Goal: Task Accomplishment & Management: Manage account settings

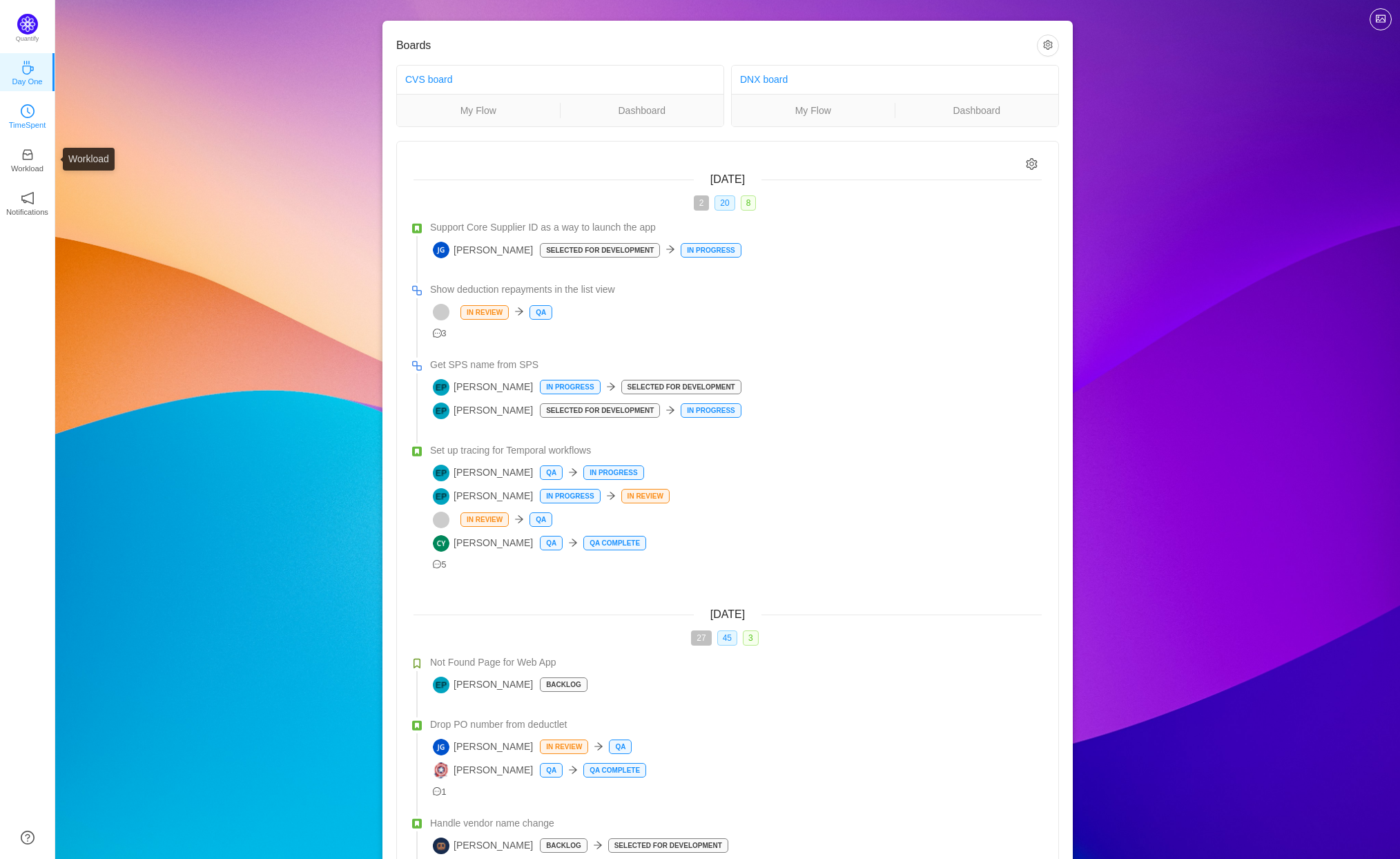
click at [27, 112] on icon "icon: clock-circle" at bounding box center [29, 111] width 4 height 6
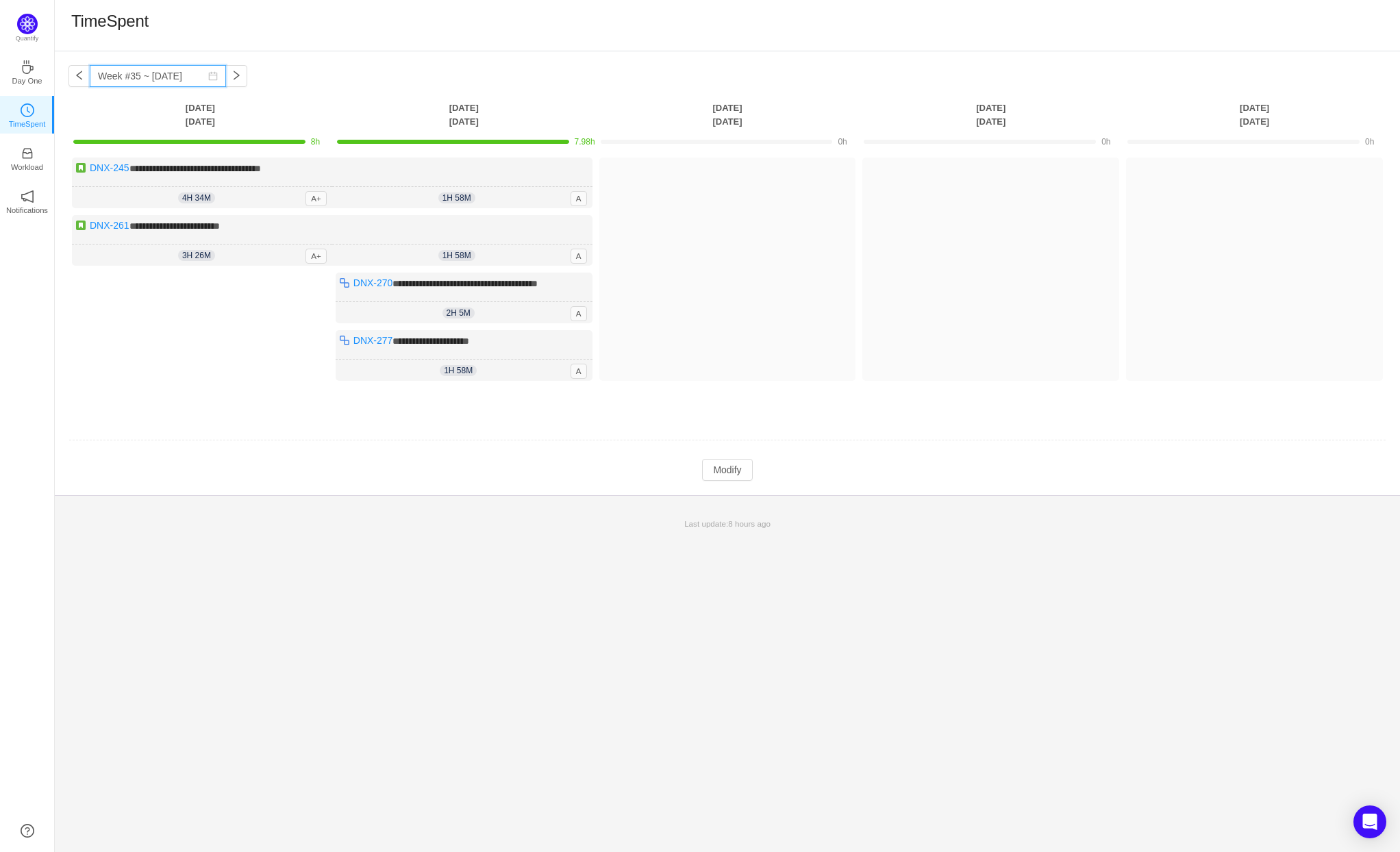
click at [150, 69] on input "Week #35 ~ Aug 26" at bounding box center [157, 76] width 136 height 22
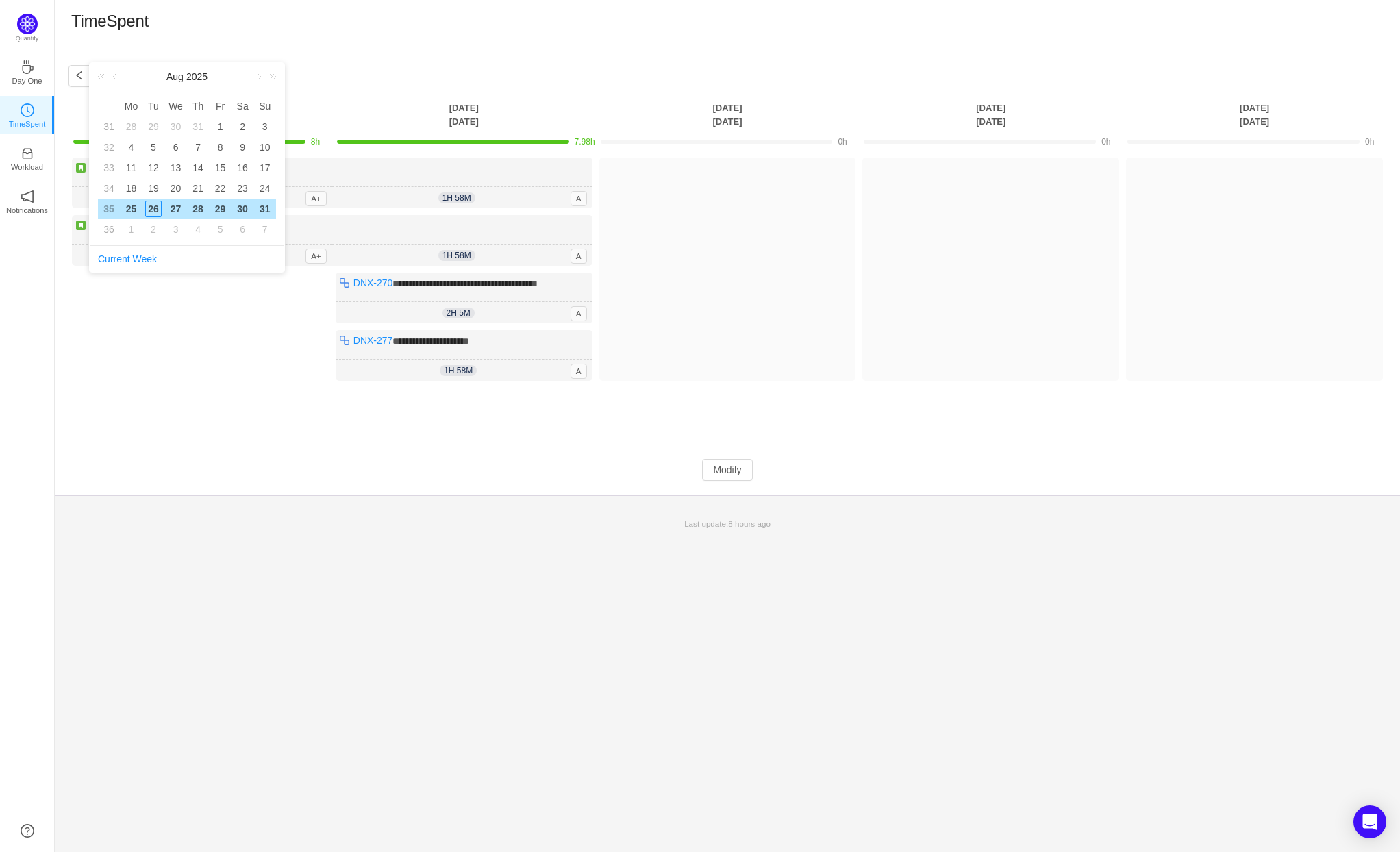
click at [173, 41] on div "TimeSpent" at bounding box center [727, 26] width 1346 height 51
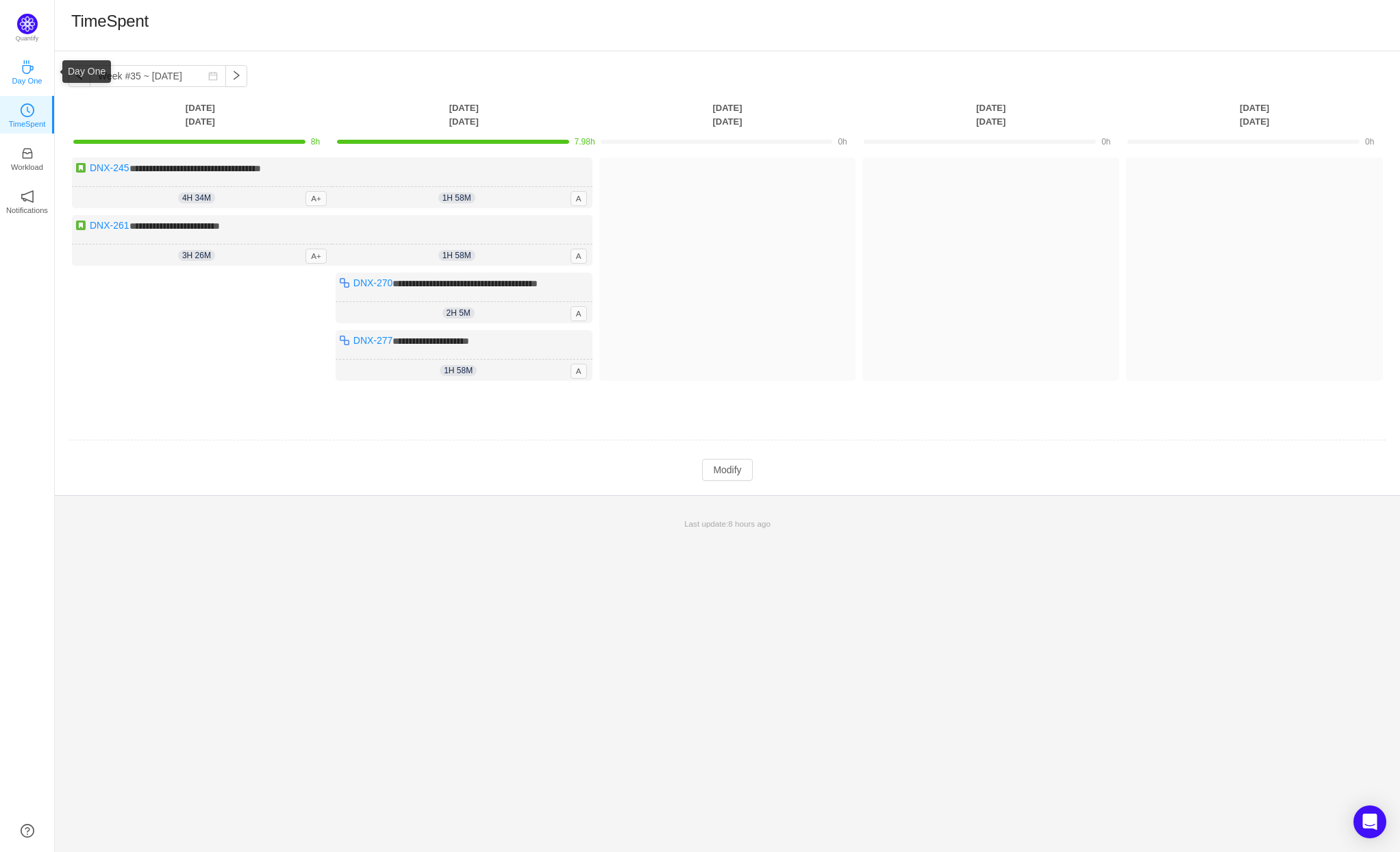
click at [35, 73] on link "Day One" at bounding box center [27, 71] width 14 height 14
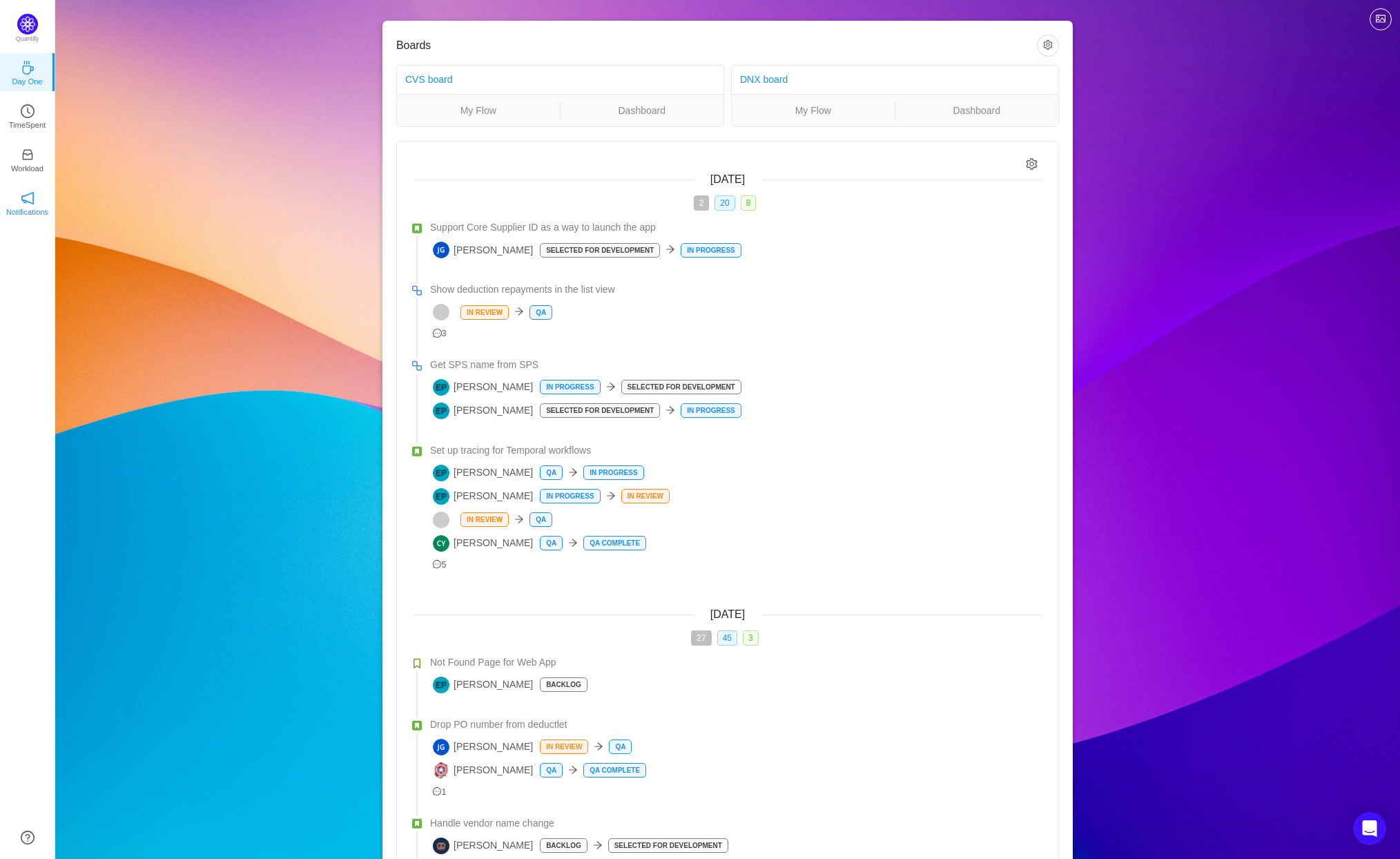
click at [28, 206] on p "Notifications" at bounding box center [27, 212] width 42 height 12
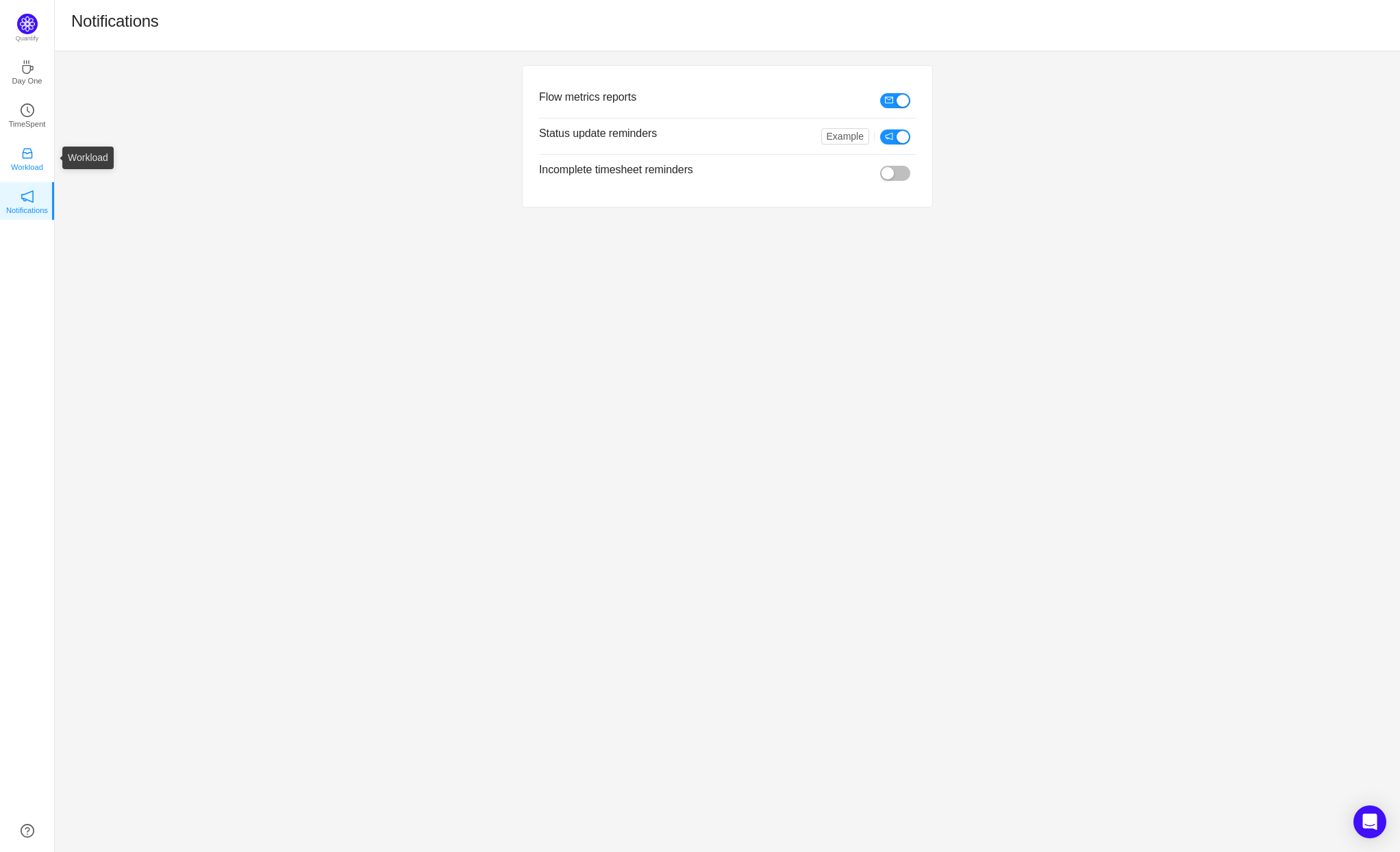
click at [32, 150] on link "Workload" at bounding box center [27, 157] width 14 height 14
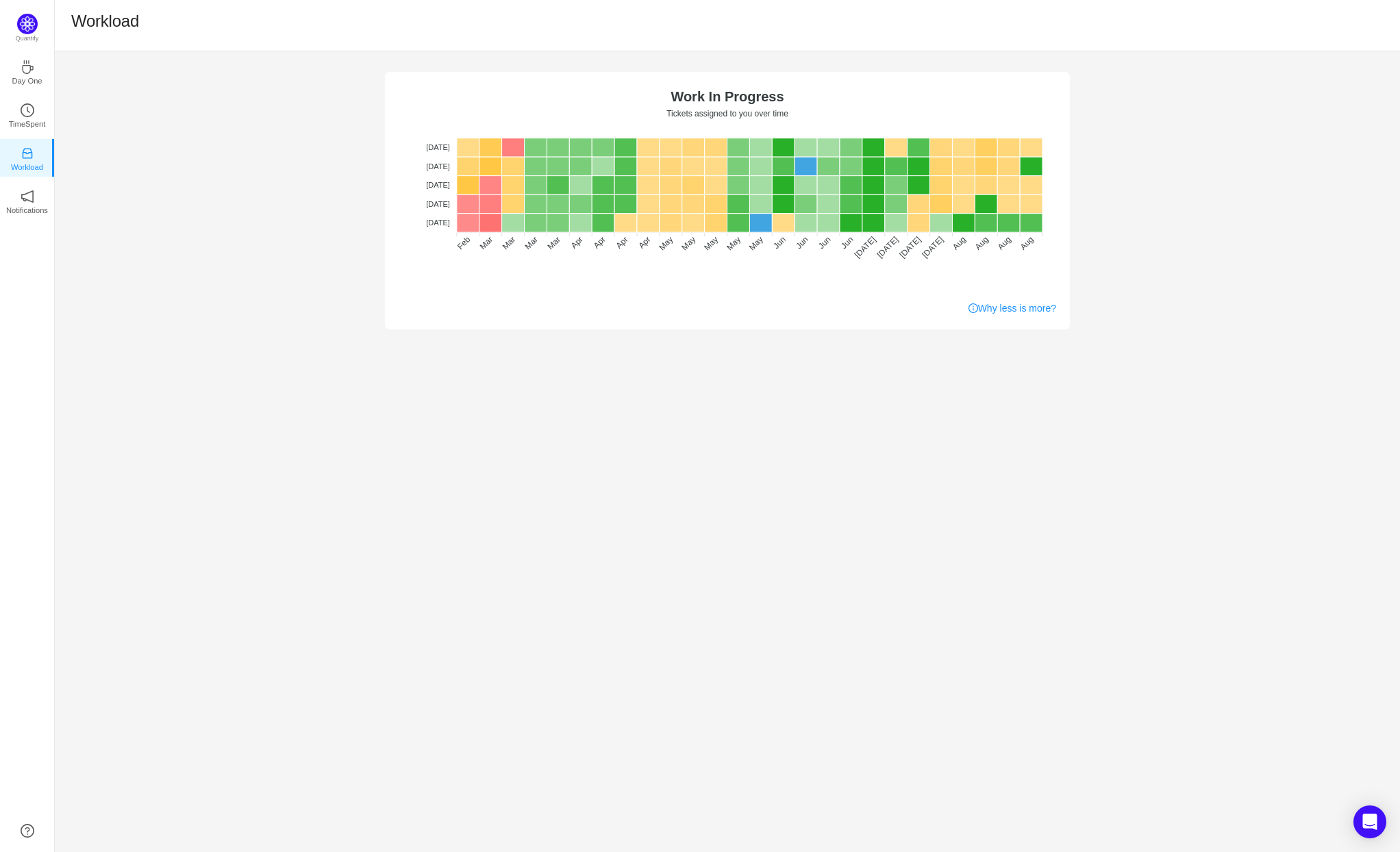
click at [764, 92] on text "Work In Progress" at bounding box center [727, 96] width 113 height 15
click at [758, 117] on text "Tickets assigned to you over time" at bounding box center [727, 114] width 122 height 10
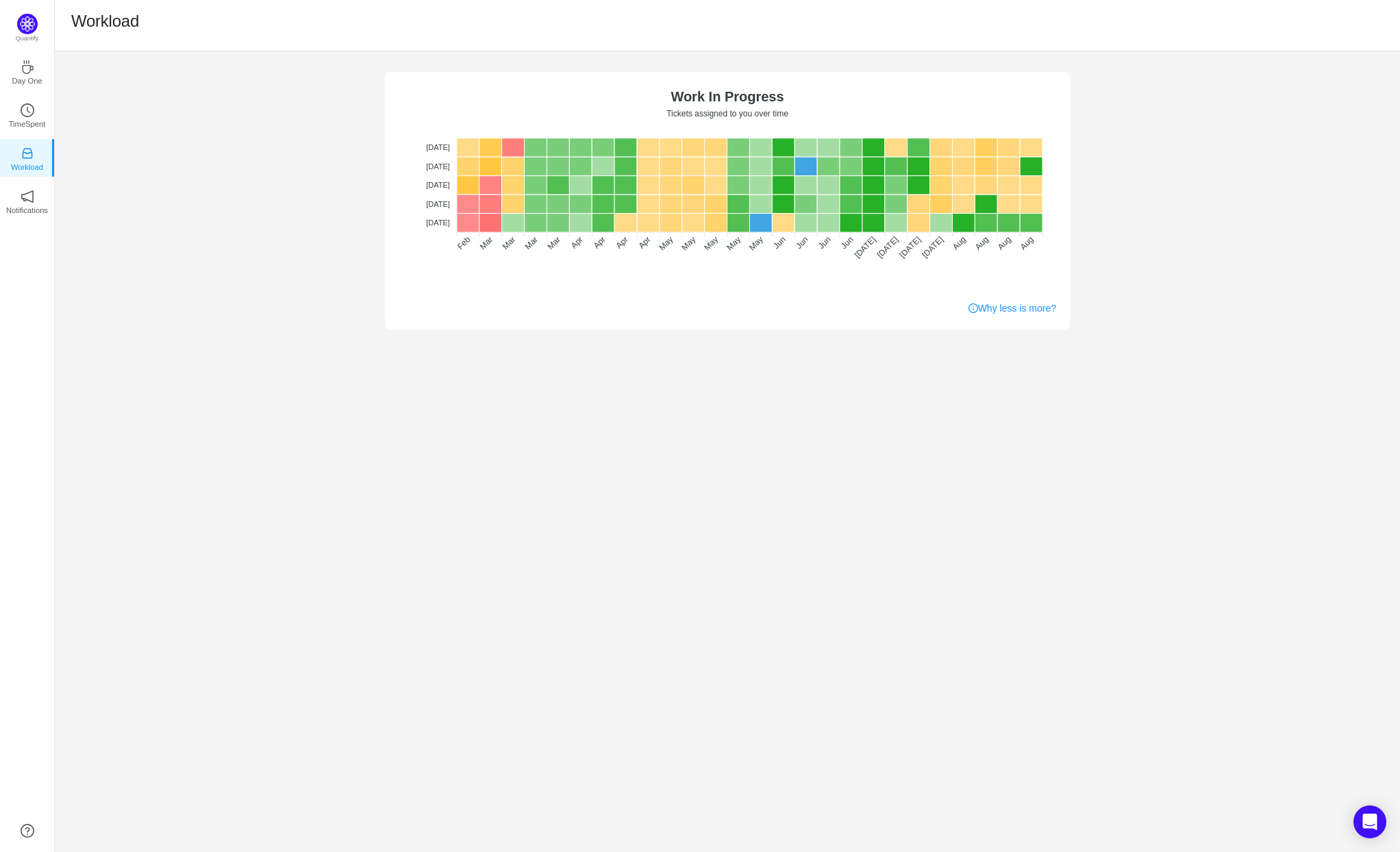
click at [758, 117] on text "Tickets assigned to you over time" at bounding box center [727, 114] width 122 height 10
click at [534, 52] on div "No data No WIP Optimal (1-4) High (5-10) Overburdened (10+) Work In Progress Ti…" at bounding box center [727, 190] width 1346 height 278
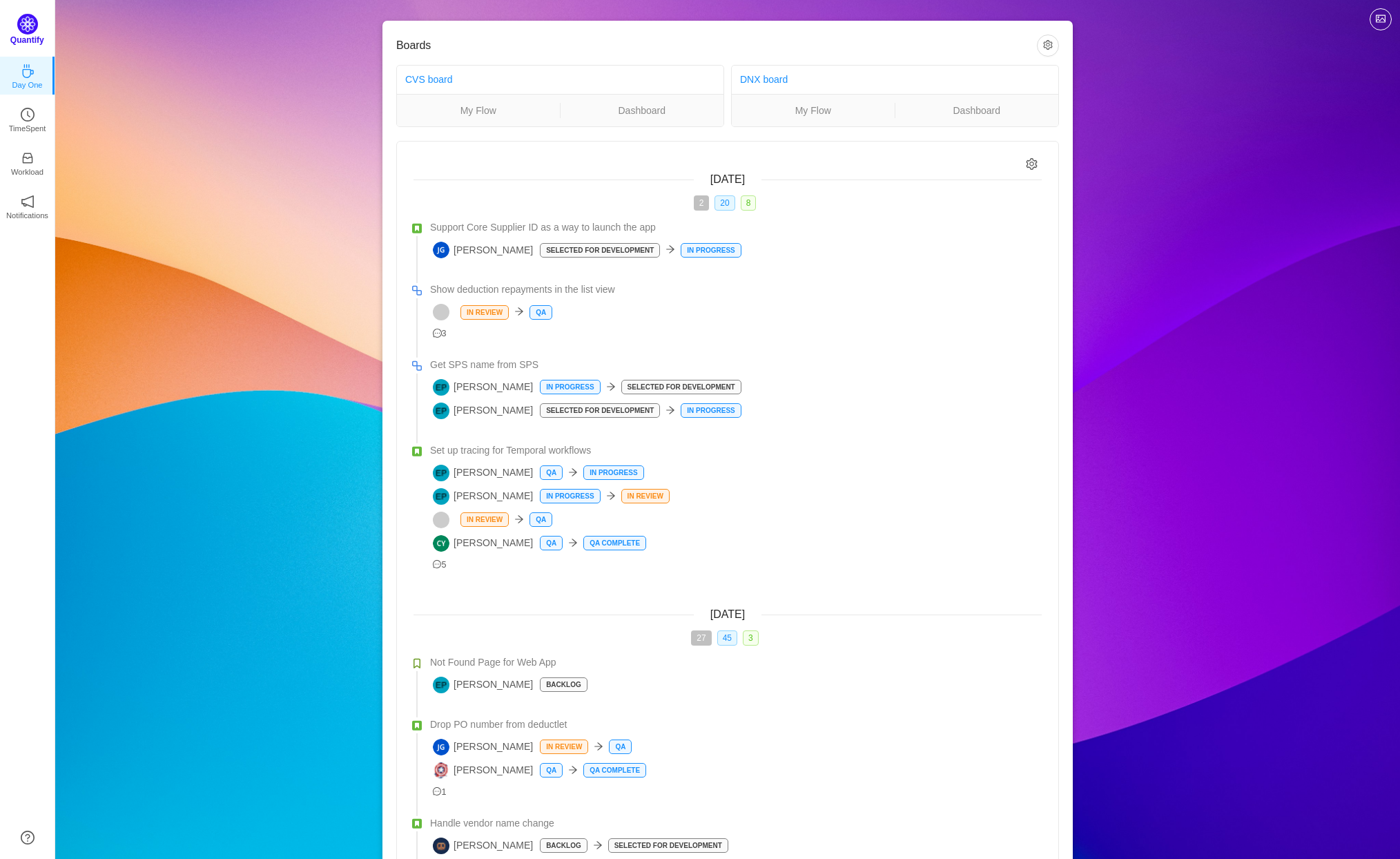
click at [41, 31] on div "Quantify" at bounding box center [27, 33] width 55 height 40
click at [505, 108] on link "My Flow" at bounding box center [478, 111] width 163 height 15
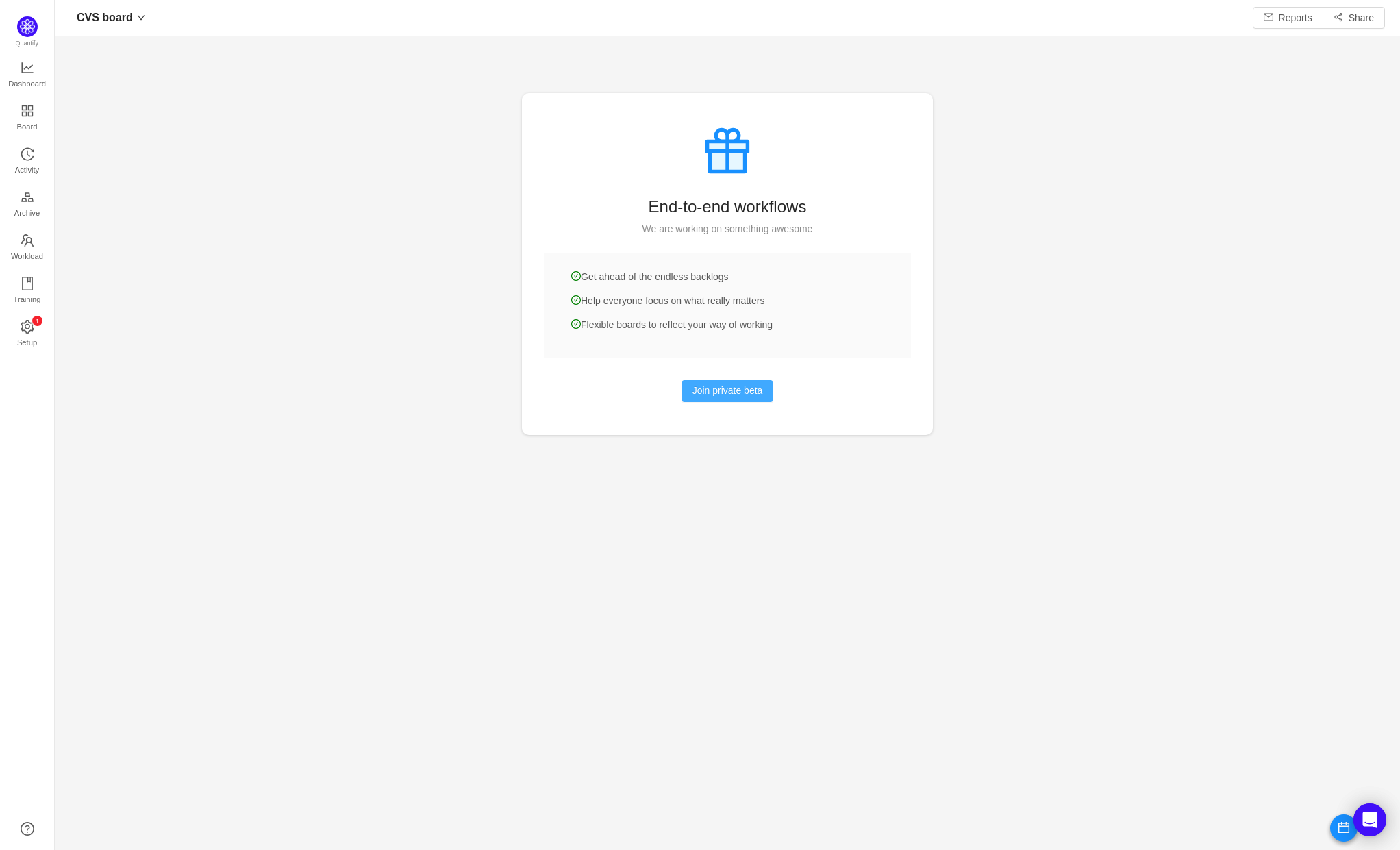
scroll to position [18, 18]
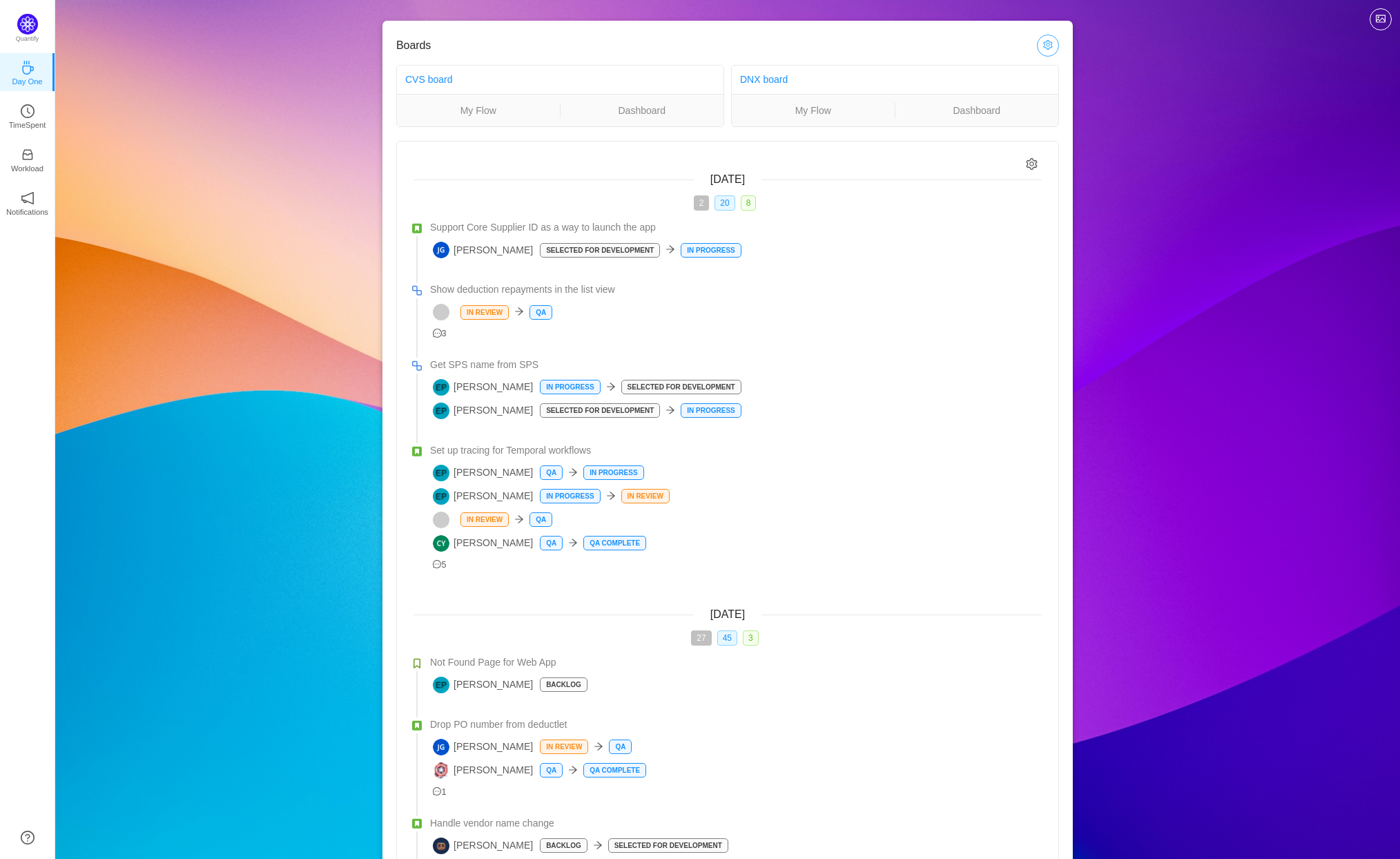
click at [1047, 46] on button "button" at bounding box center [1048, 45] width 22 height 22
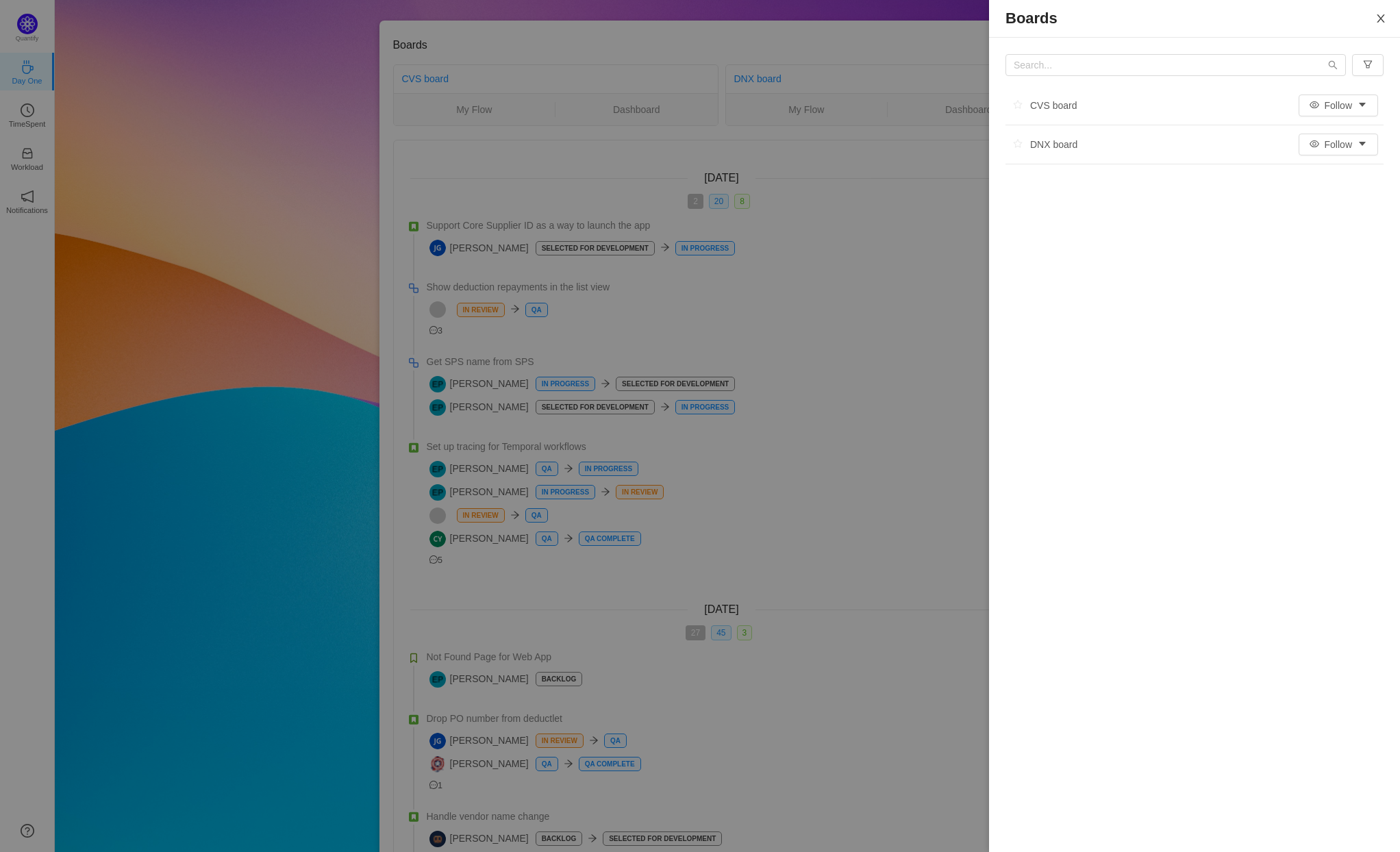
click at [1380, 17] on icon "icon: close" at bounding box center [1380, 18] width 8 height 8
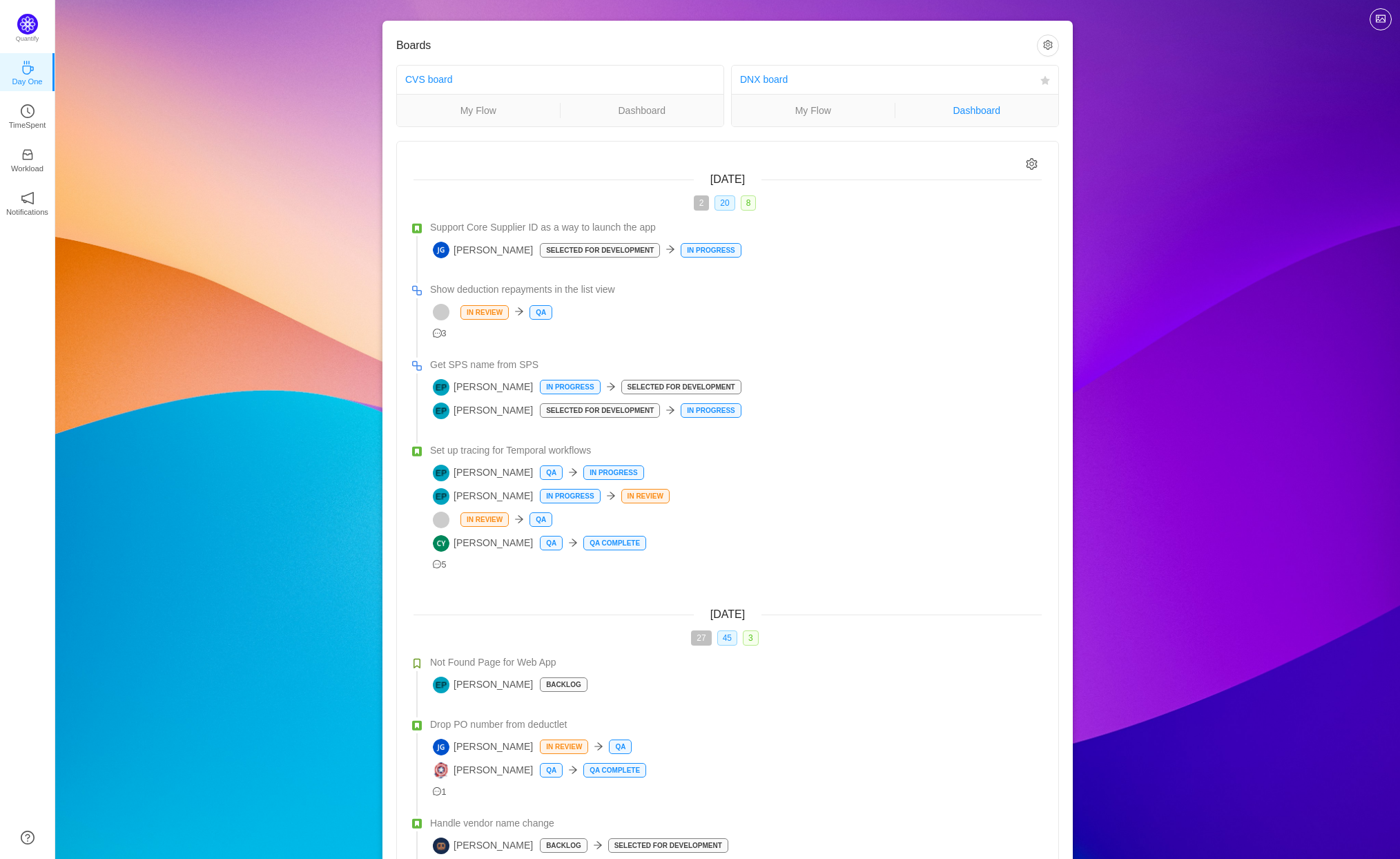
click at [993, 112] on link "Dashboard" at bounding box center [977, 111] width 164 height 15
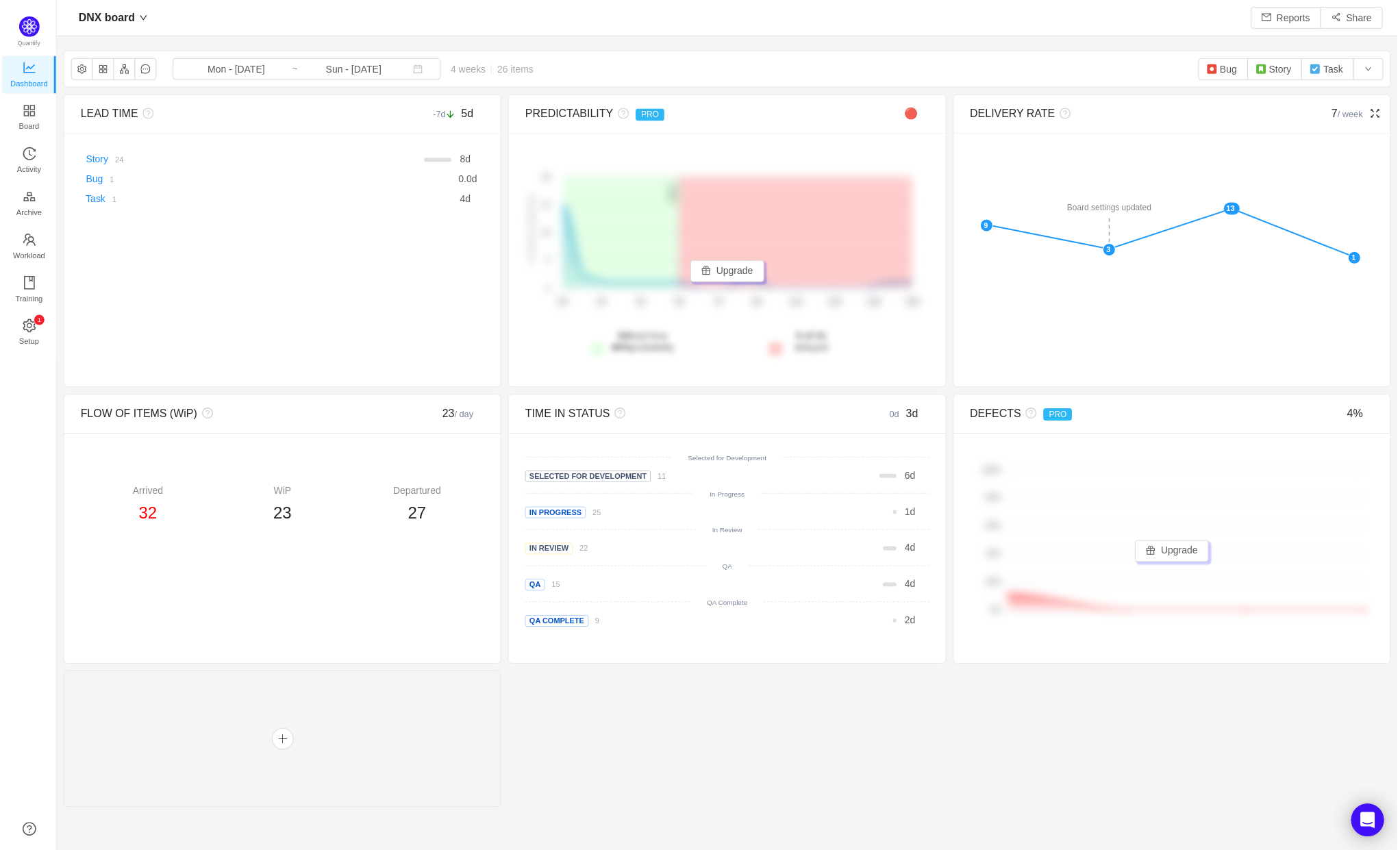
scroll to position [18, 18]
click at [35, 120] on link "Board" at bounding box center [27, 118] width 14 height 27
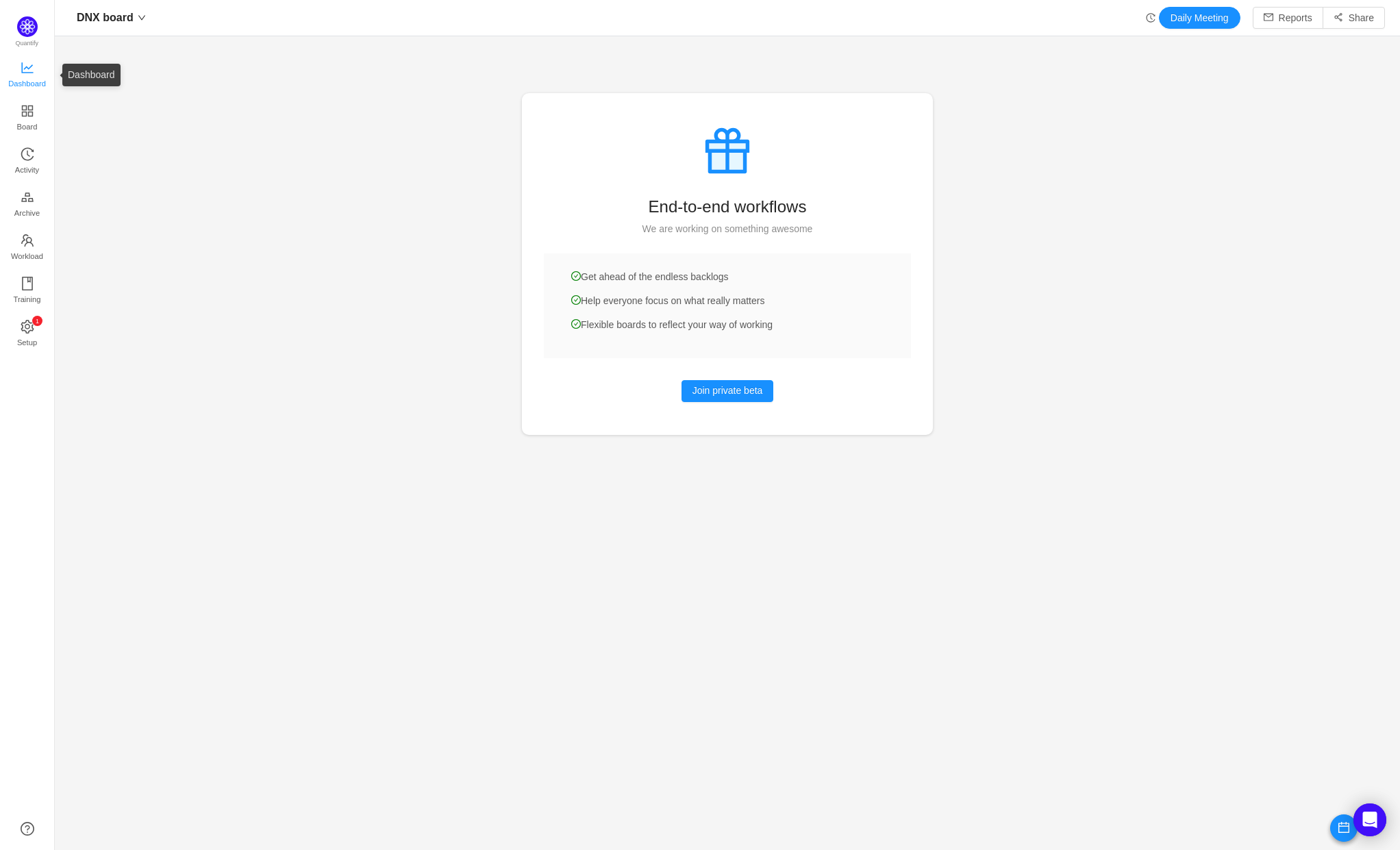
click at [33, 88] on span "Dashboard" at bounding box center [27, 83] width 38 height 27
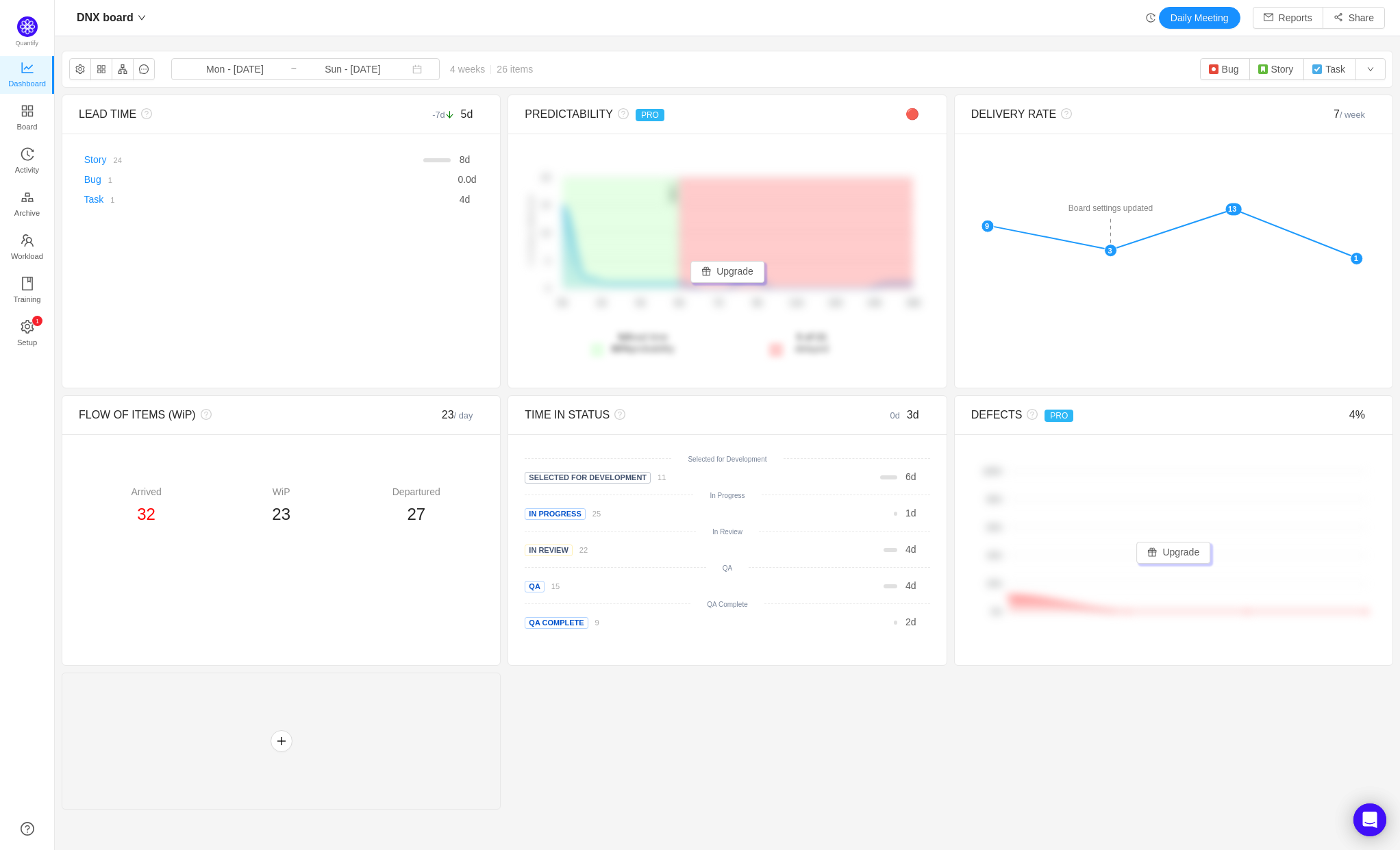
click at [462, 72] on span "4 weeks 26 items" at bounding box center [492, 69] width 104 height 11
click at [440, 70] on span "4 weeks 26 items" at bounding box center [492, 69] width 104 height 11
click at [263, 76] on span "Mon - Aug 04, 2025 ~ Sun - Aug 31, 2025" at bounding box center [305, 68] width 269 height 22
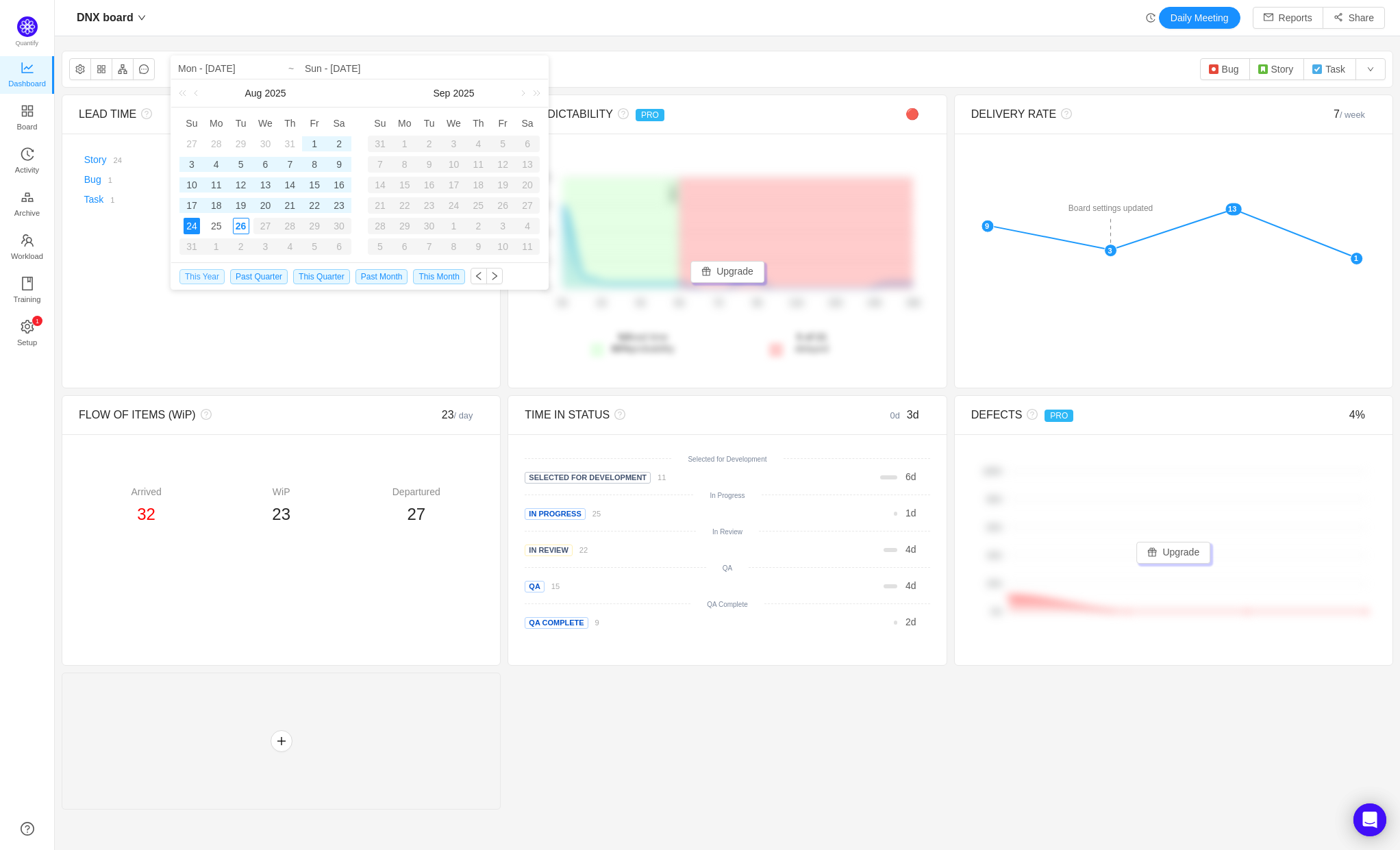
click at [200, 277] on span "This Year" at bounding box center [202, 277] width 45 height 15
type input "Wed - Jan 01, 2025"
type input "Sun - Aug 24, 2025"
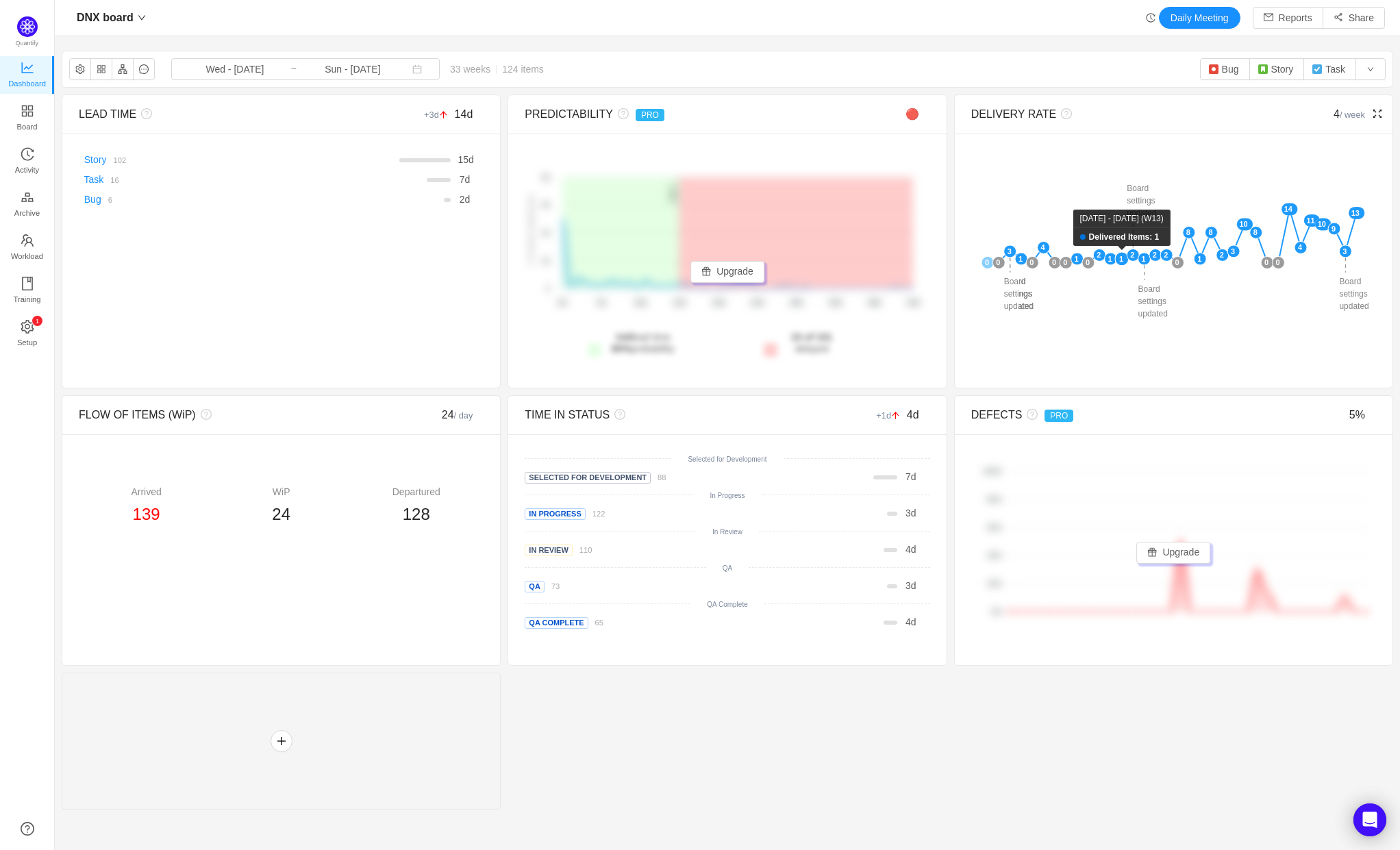
click at [1117, 256] on rect at bounding box center [1122, 259] width 14 height 14
click at [1258, 72] on img "button" at bounding box center [1263, 69] width 11 height 11
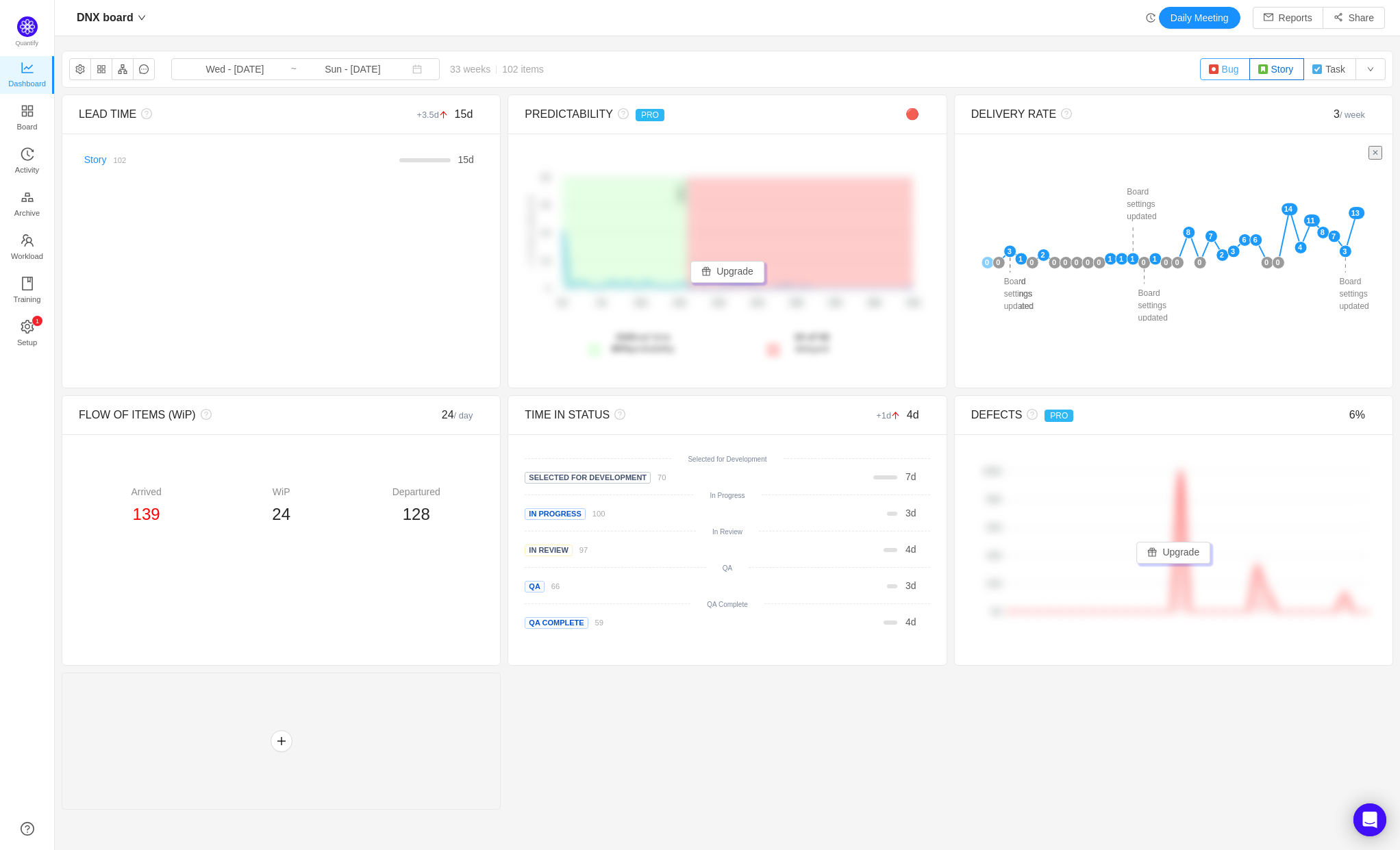
click at [1225, 73] on button "Bug" at bounding box center [1225, 68] width 50 height 22
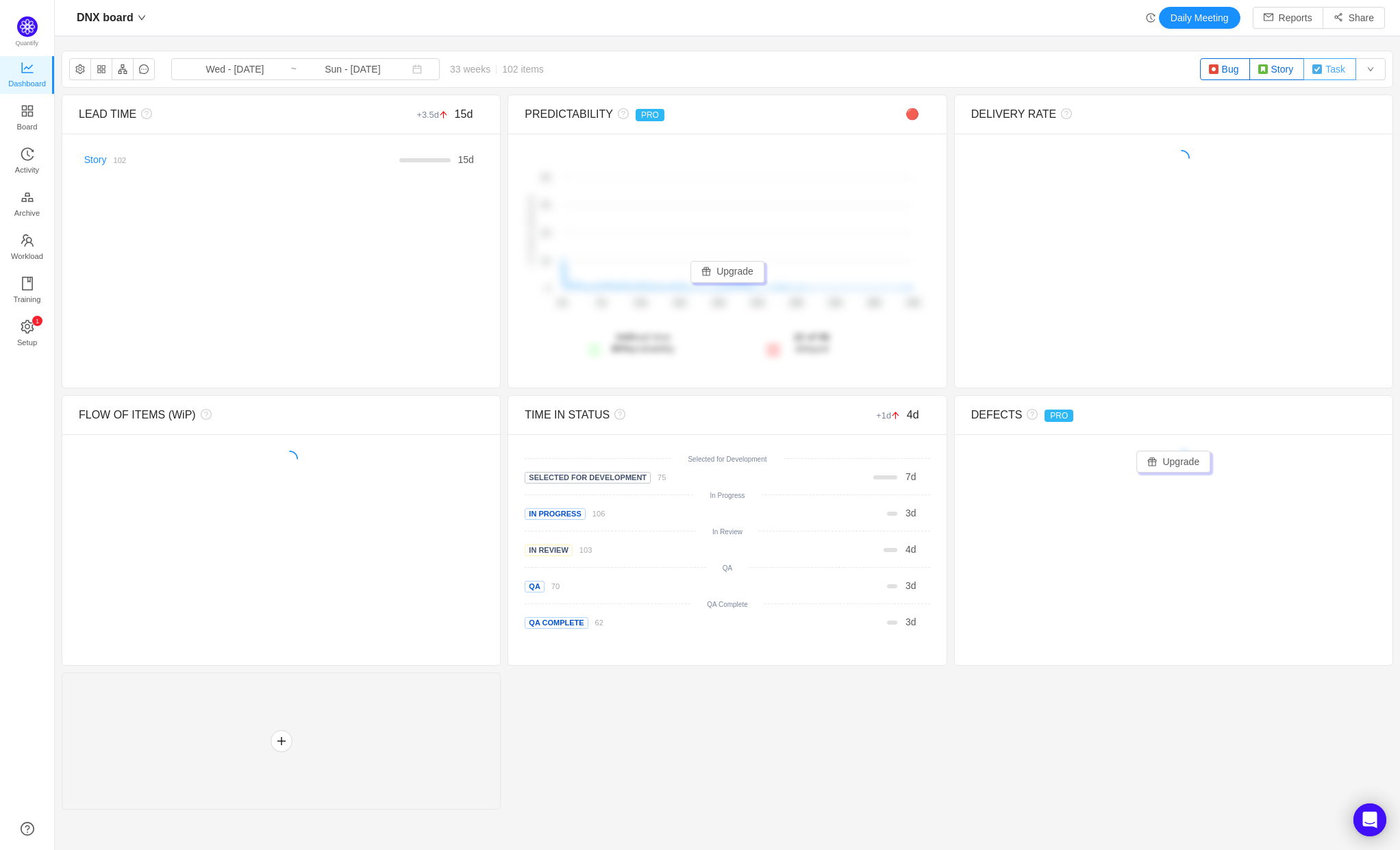
click at [1312, 73] on img "button" at bounding box center [1317, 69] width 11 height 11
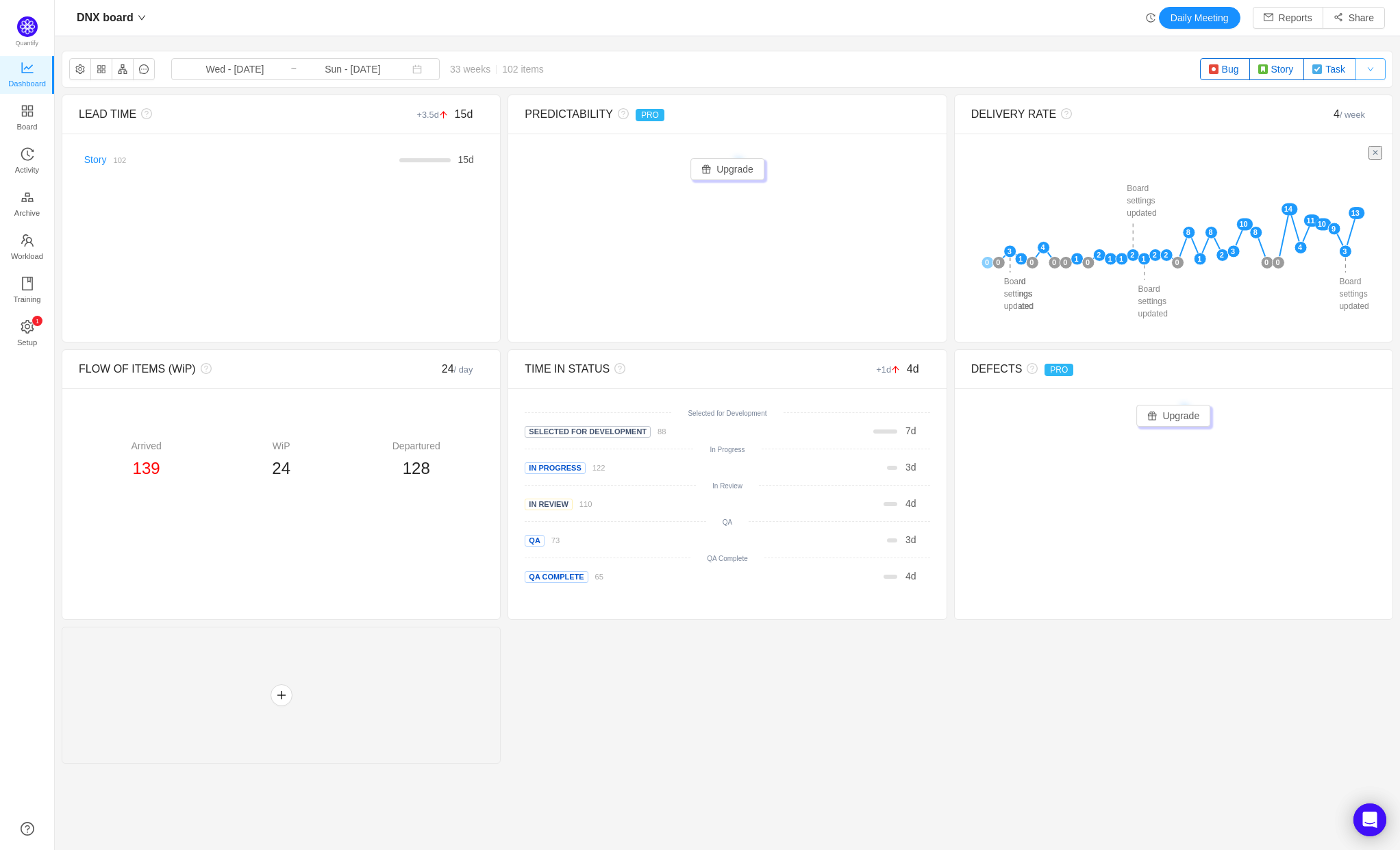
click at [1370, 71] on button "button" at bounding box center [1371, 68] width 30 height 22
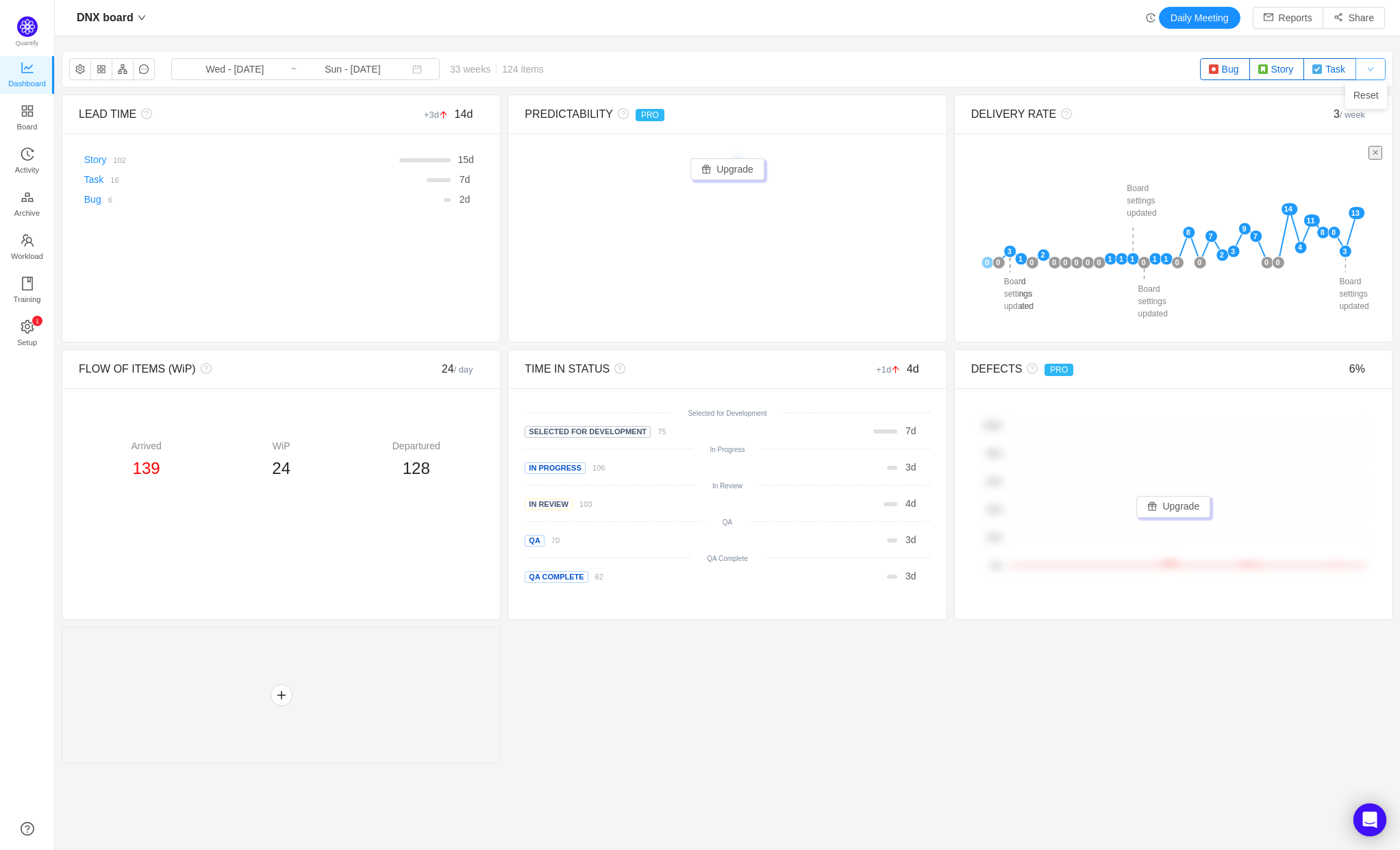
click at [1368, 70] on button "button" at bounding box center [1371, 68] width 30 height 22
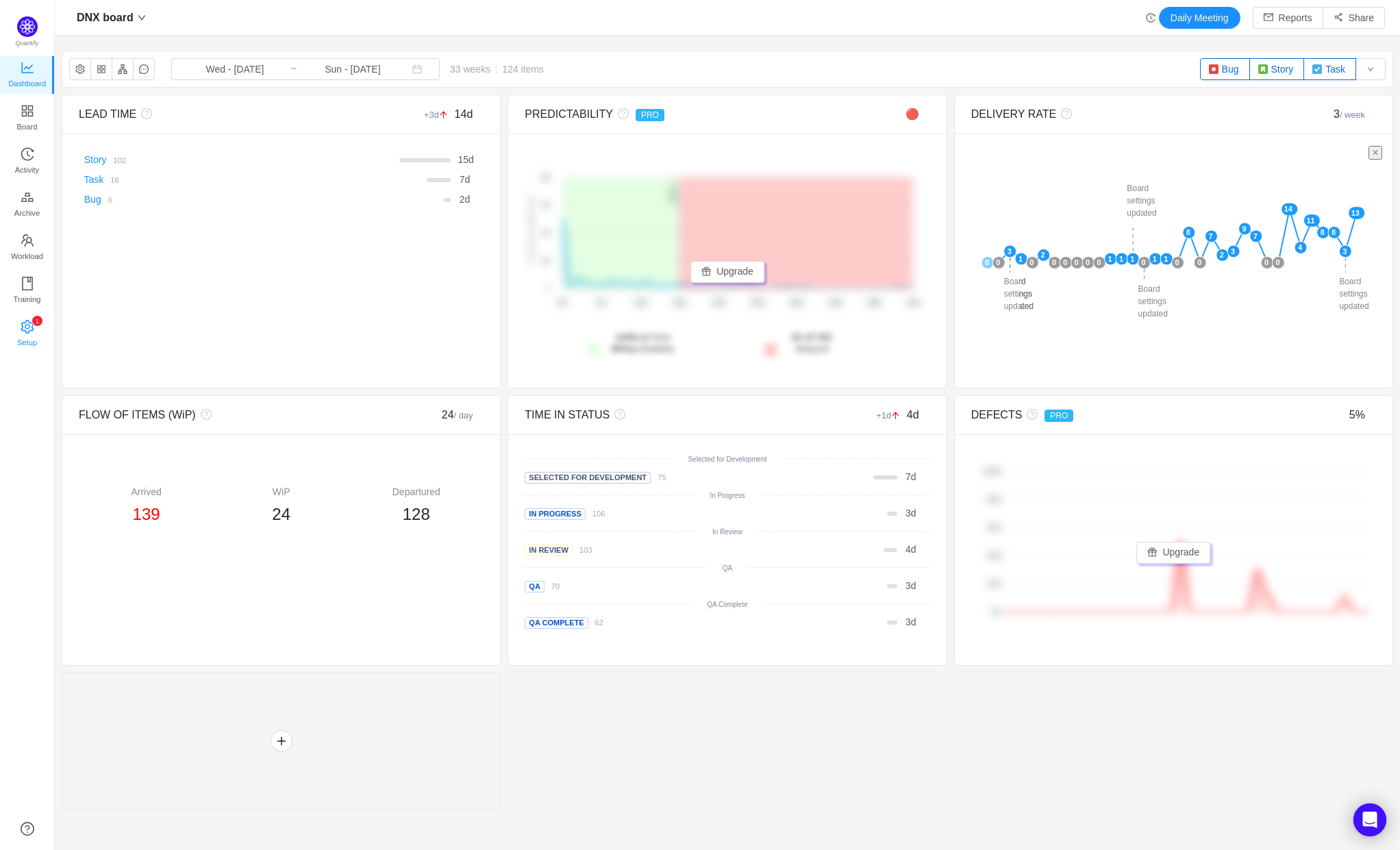
click at [42, 322] on sup "0 1 2 3 4 5 6 7 8 9 0 1 2 3 4 5 6 7 8 9 0 1 2 3 4 5 6 7 8 9" at bounding box center [38, 321] width 11 height 11
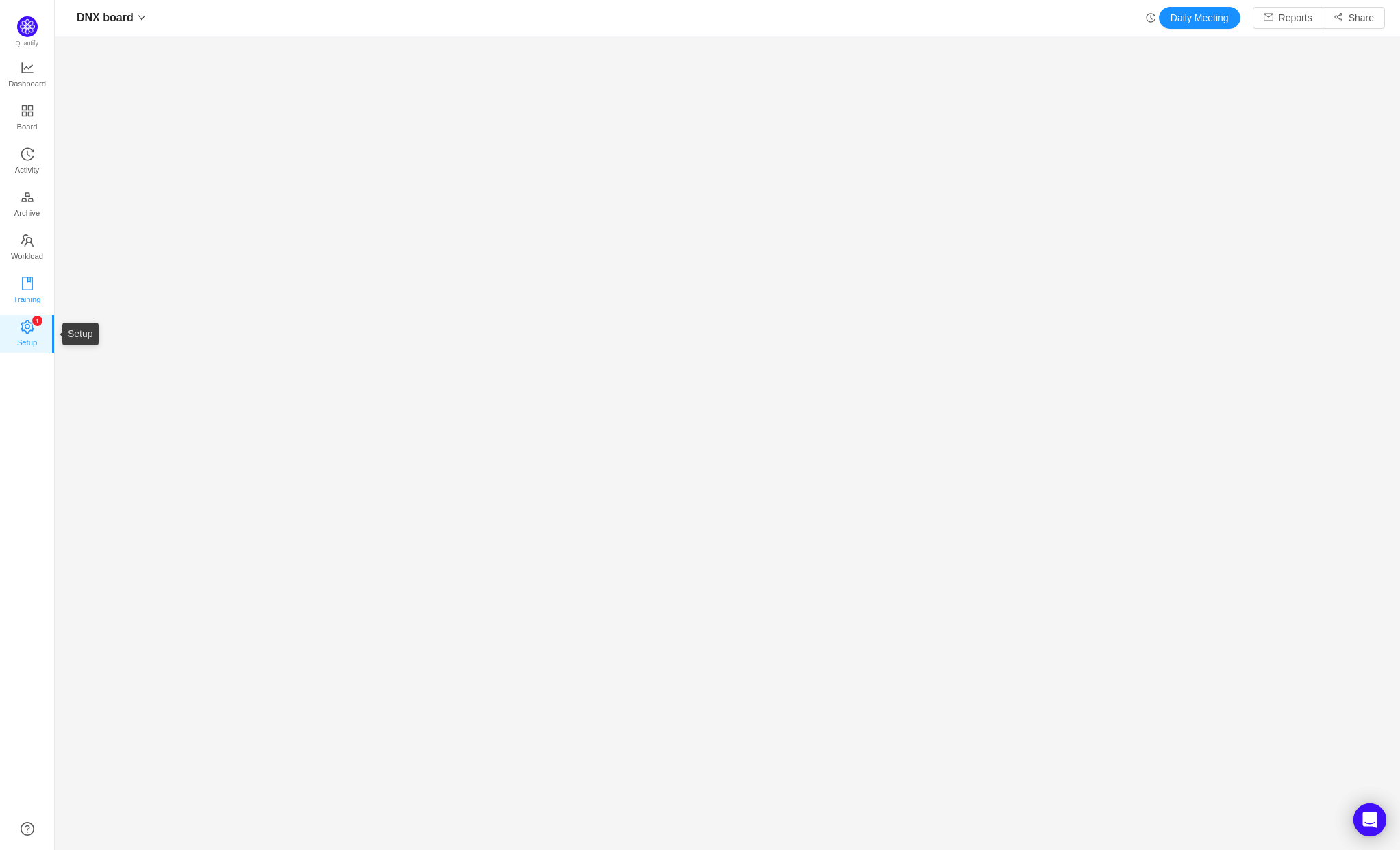
click at [35, 278] on link "Training" at bounding box center [27, 291] width 14 height 27
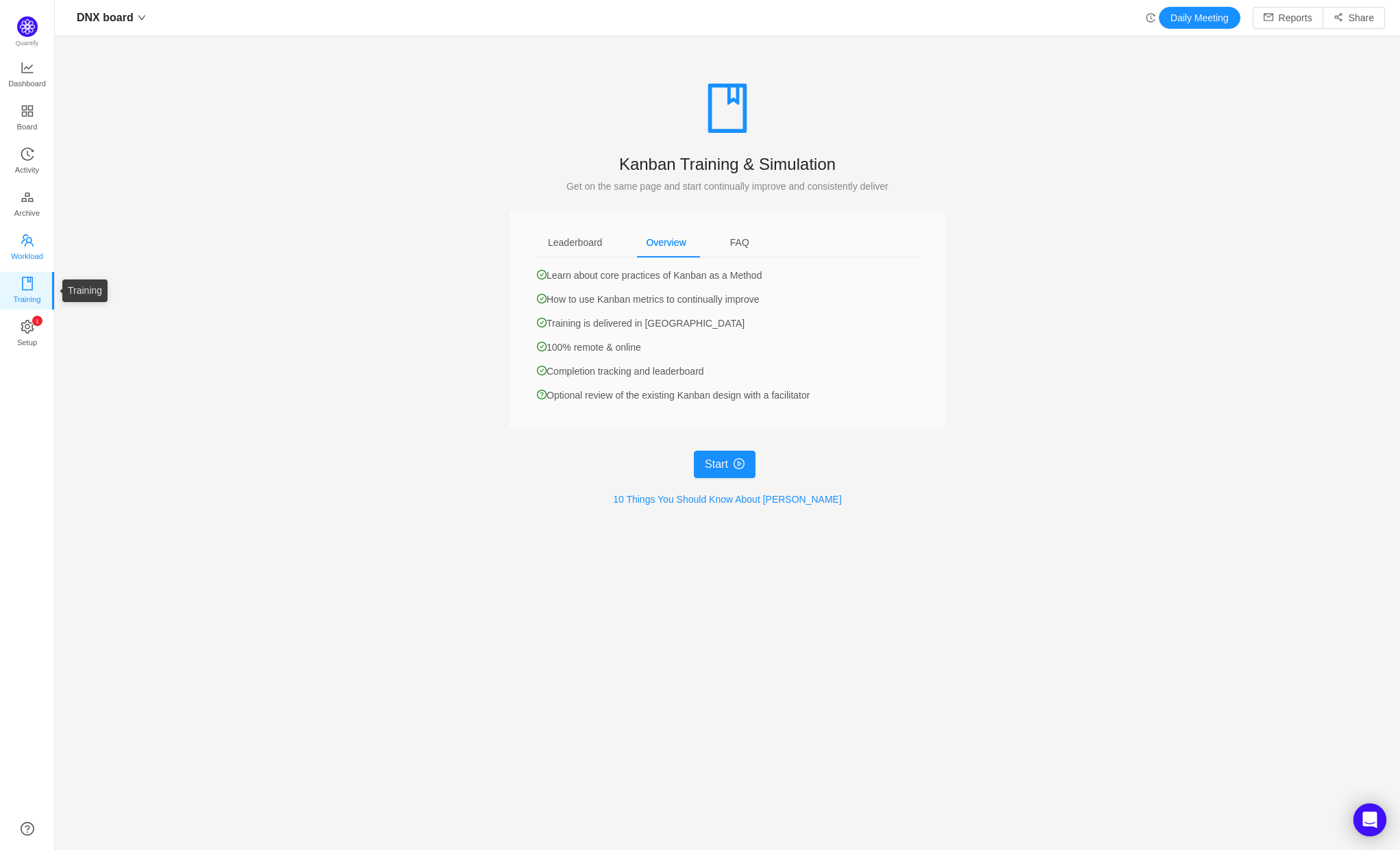
click at [30, 242] on span "Workload" at bounding box center [27, 256] width 32 height 27
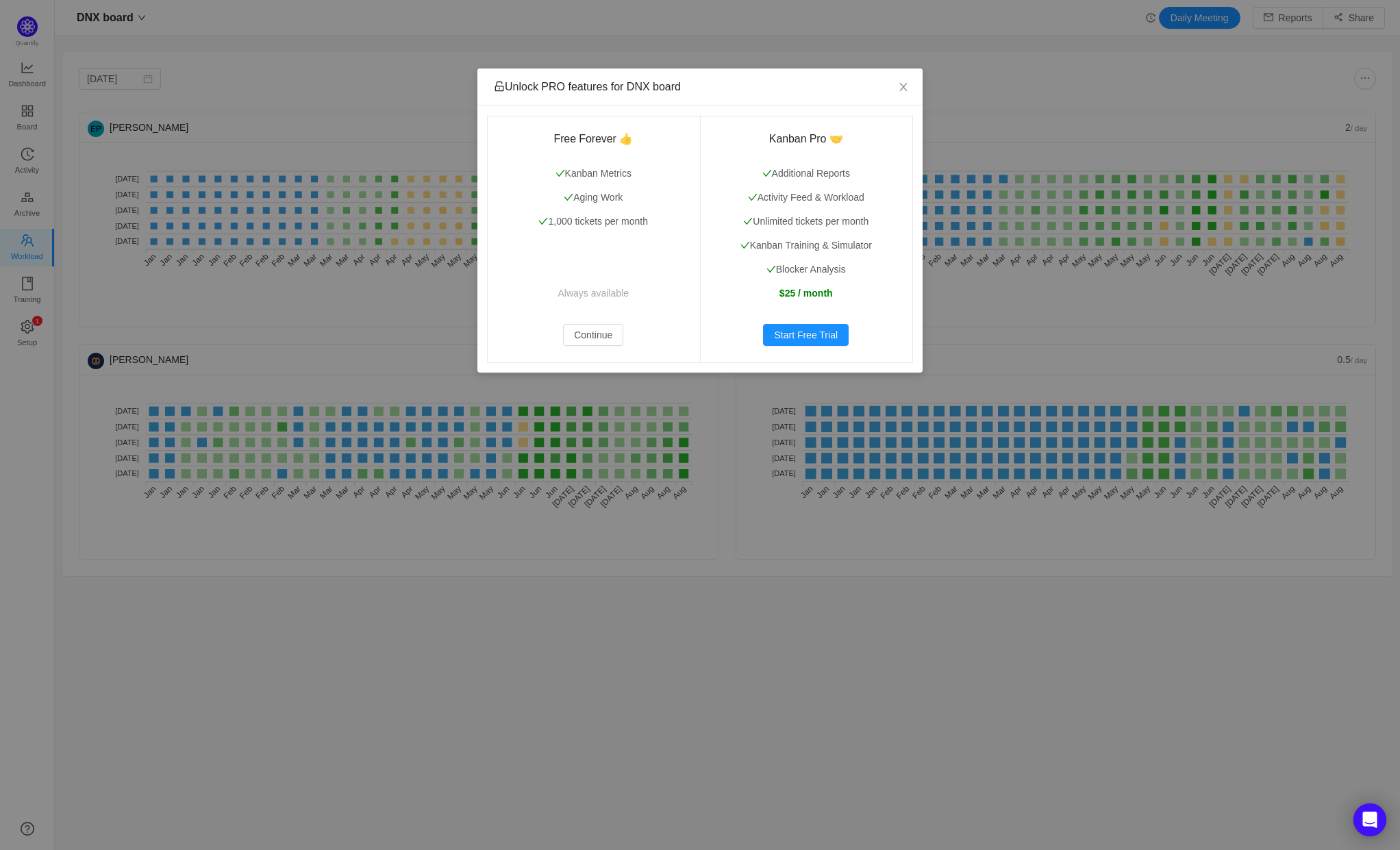
click at [923, 87] on div "Unlock PRO features for DNX board Free Forever 👍 Kanban Metrics Aging Work 1,00…" at bounding box center [700, 425] width 1400 height 850
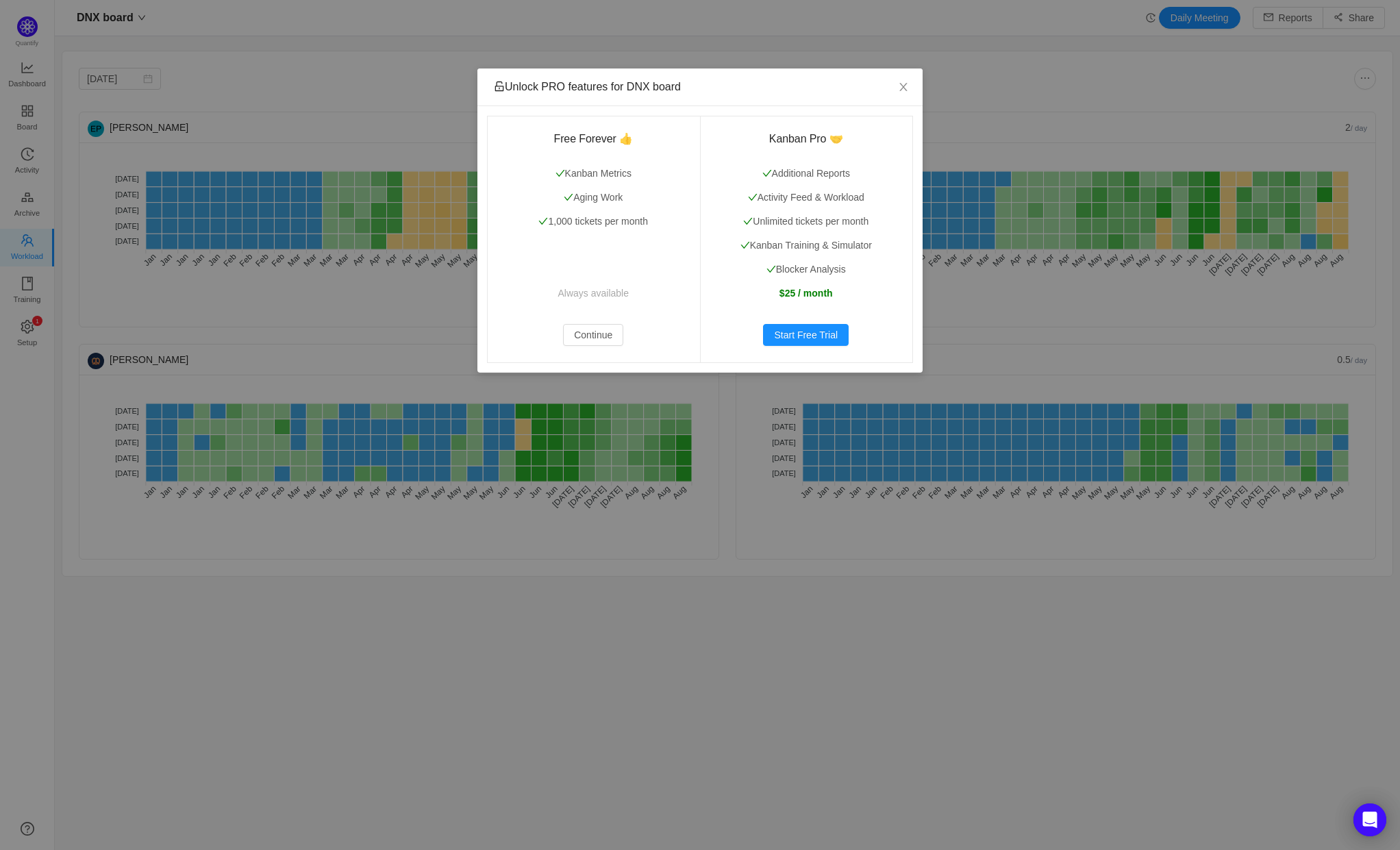
click at [260, 65] on div "Unlock PRO features for DNX board Free Forever 👍 Kanban Metrics Aging Work 1,00…" at bounding box center [700, 425] width 1400 height 850
click at [901, 79] on span "Close" at bounding box center [903, 87] width 38 height 38
click at [560, 464] on div "Unlock PRO features for DNX board Free Forever 👍 Kanban Metrics Aging Work 1,00…" at bounding box center [700, 425] width 1400 height 850
click at [908, 82] on icon "icon: close" at bounding box center [903, 87] width 11 height 11
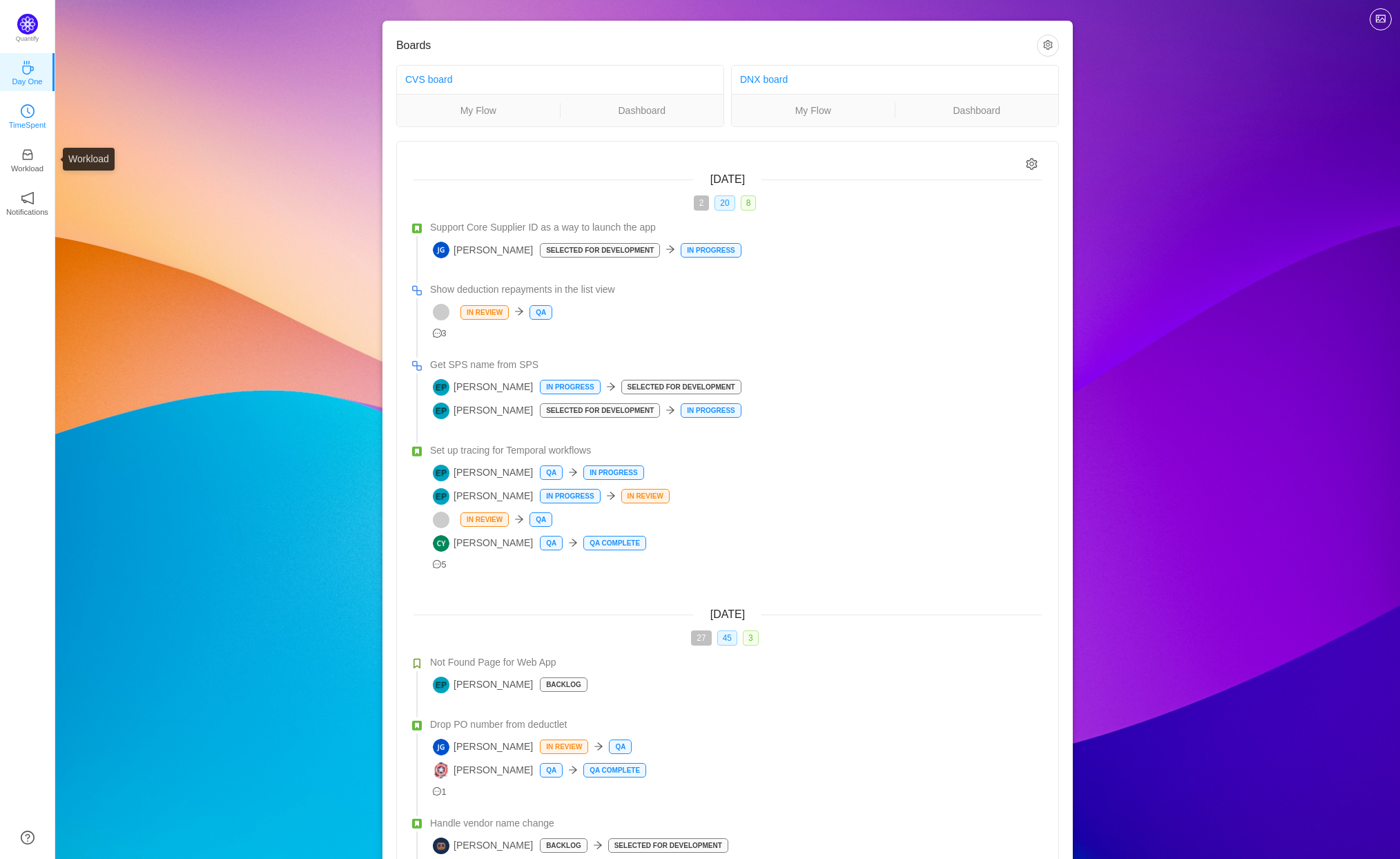
click at [35, 130] on p "TimeSpent" at bounding box center [27, 125] width 37 height 12
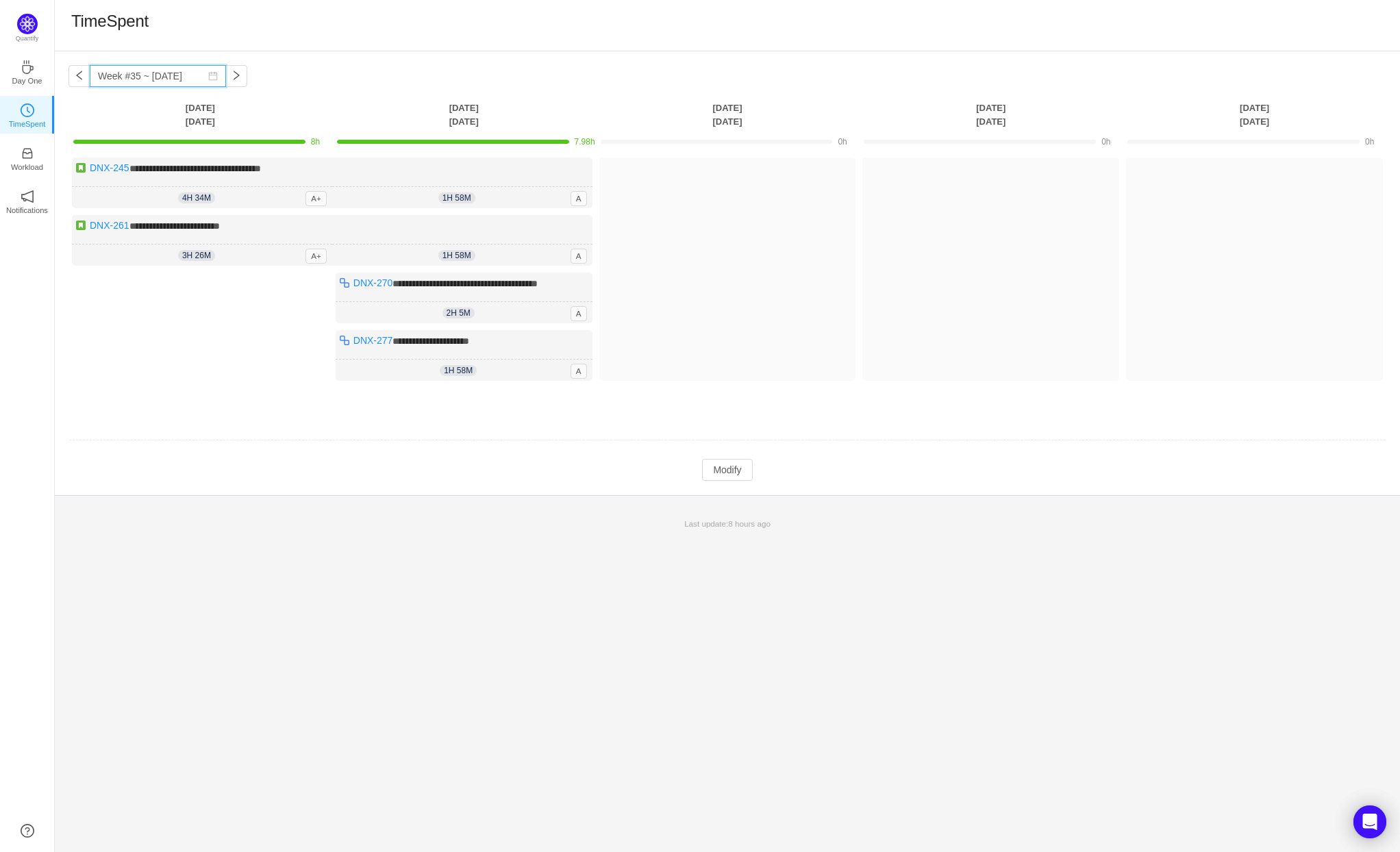
click at [172, 74] on input "Week #35 ~ Aug 26" at bounding box center [157, 76] width 136 height 22
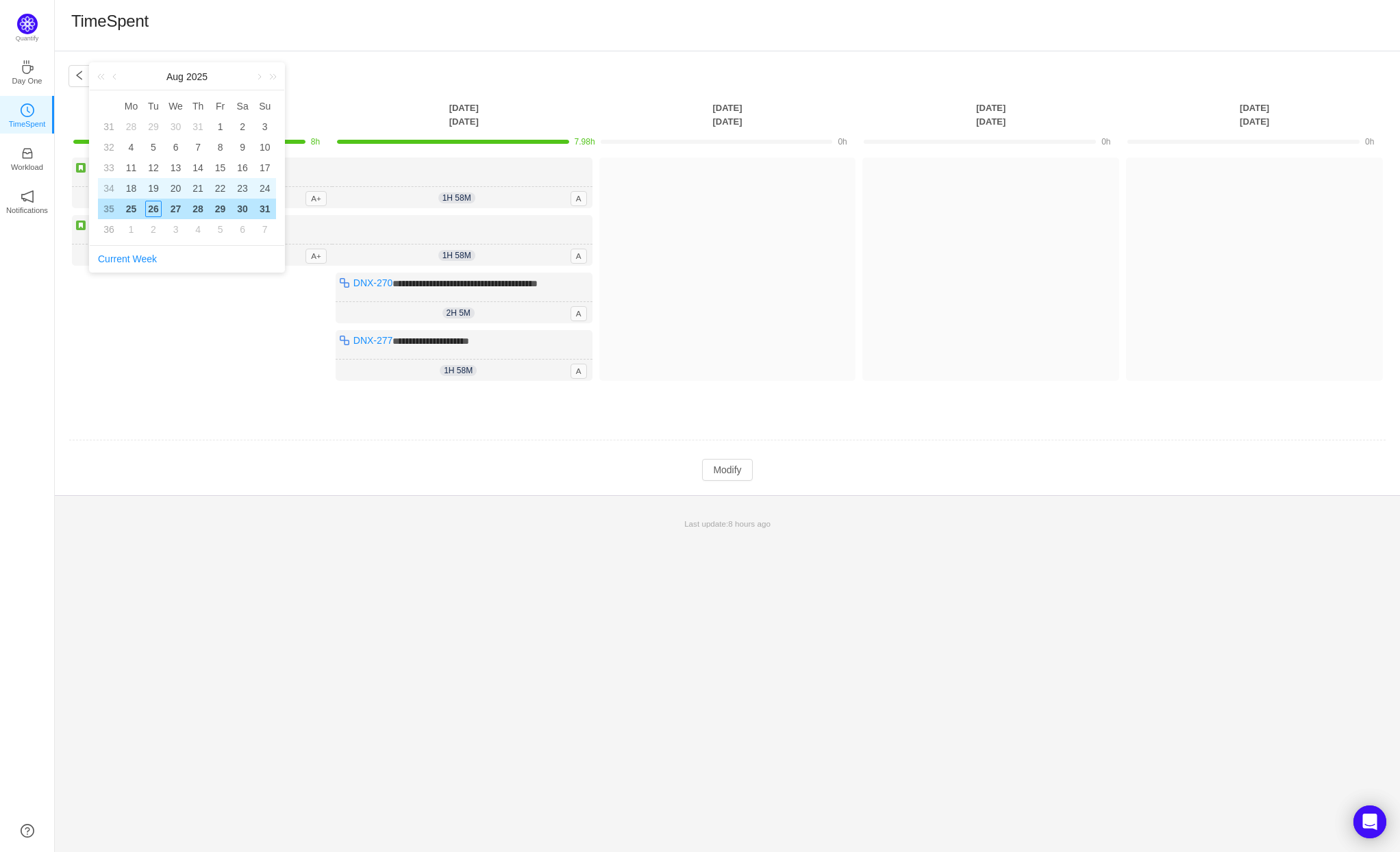
click at [152, 195] on div "19" at bounding box center [153, 189] width 17 height 17
type input "Week #34 ~ Aug 18"
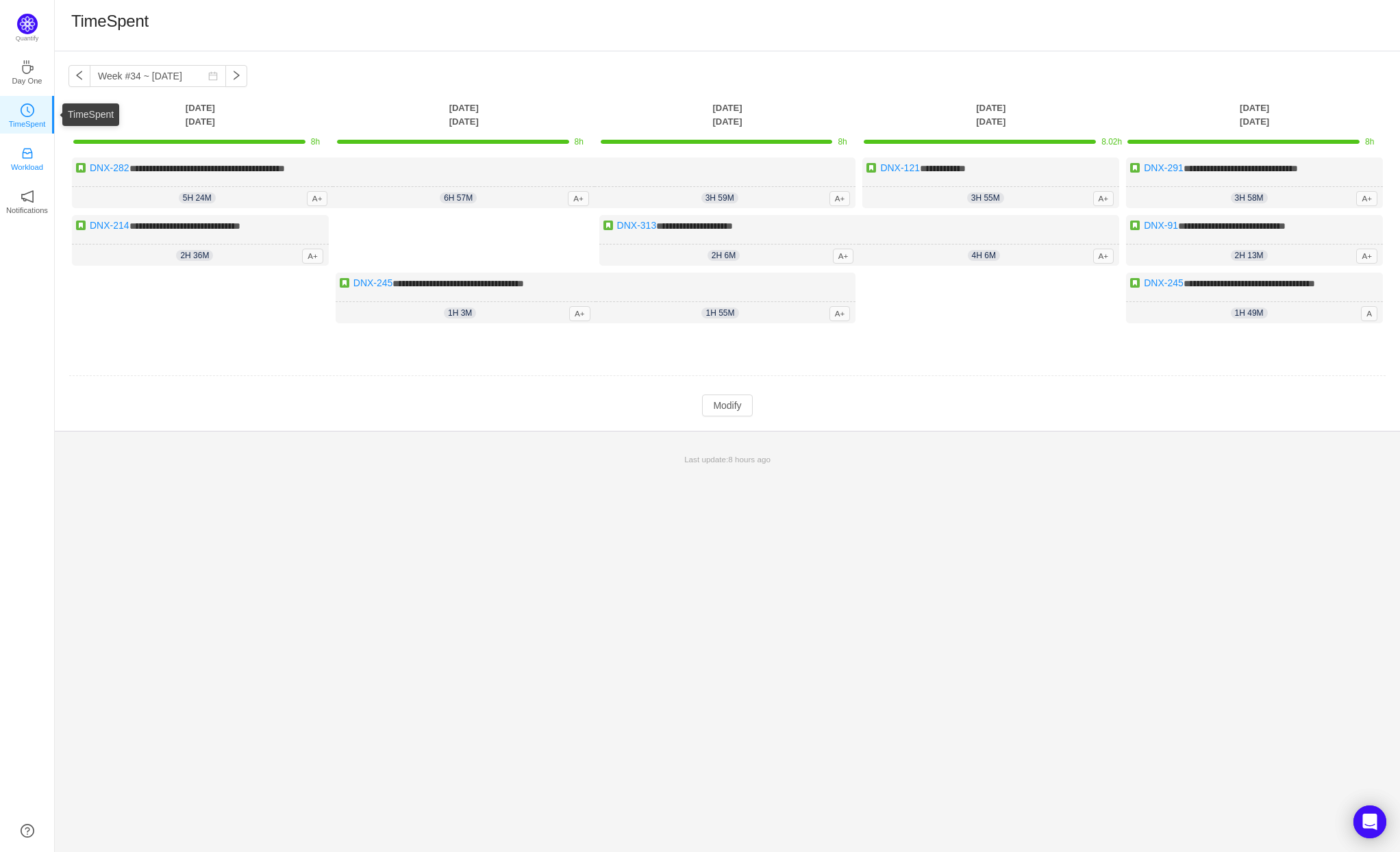
click at [32, 164] on p "Workload" at bounding box center [27, 167] width 32 height 12
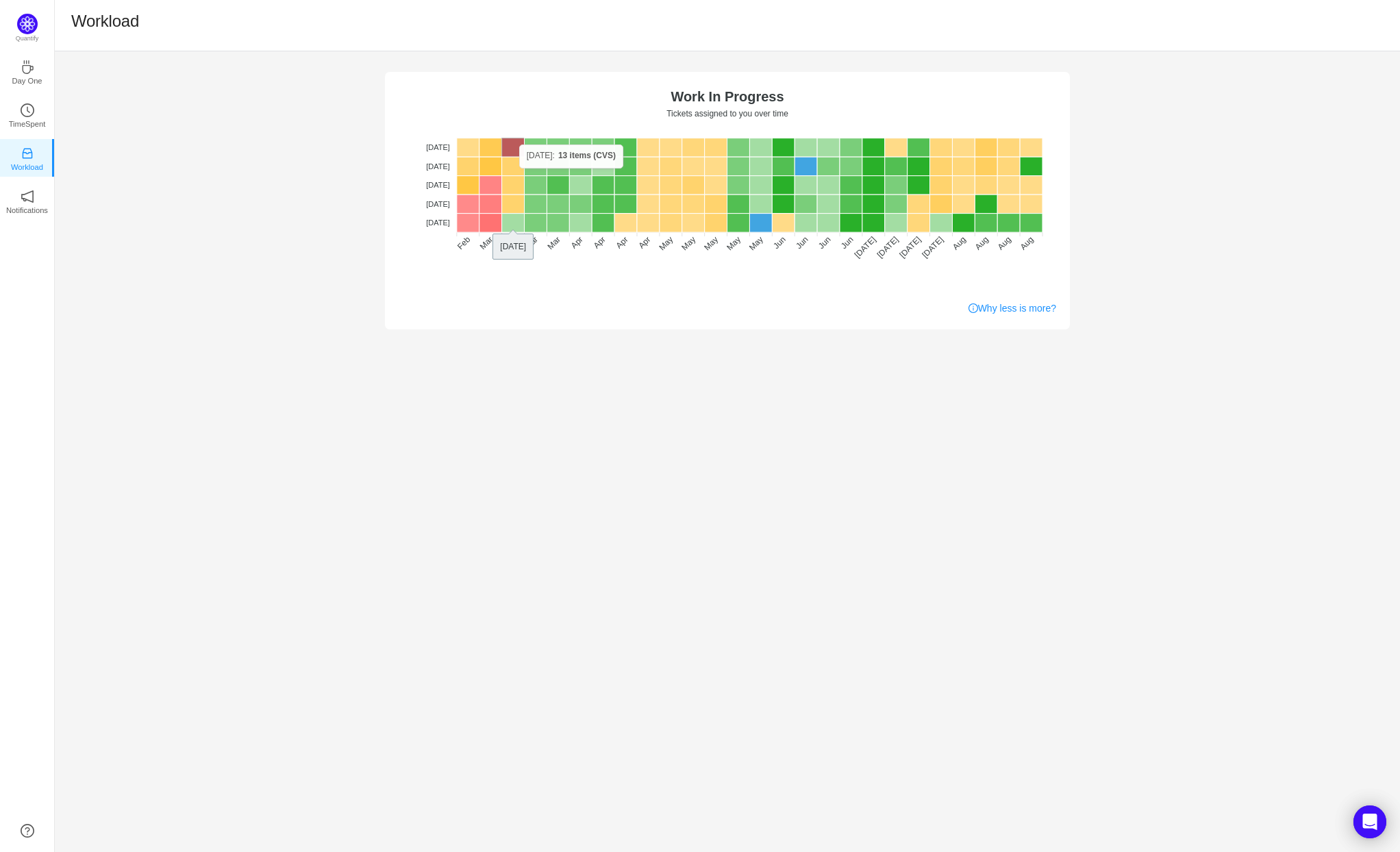
click at [519, 144] on rect at bounding box center [514, 147] width 23 height 19
click at [35, 195] on link "Notifications" at bounding box center [27, 201] width 14 height 14
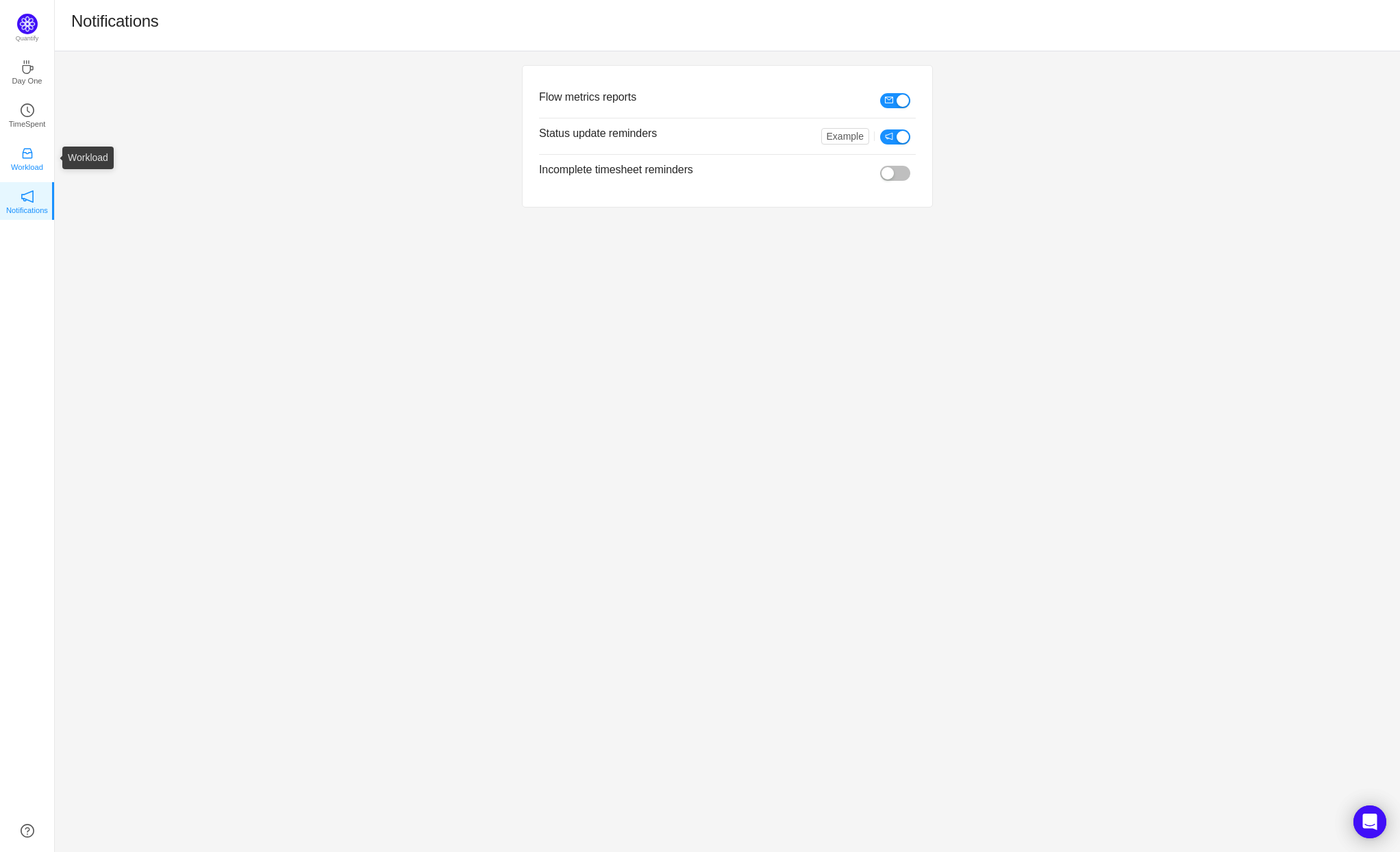
click at [32, 161] on p "Workload" at bounding box center [27, 167] width 32 height 12
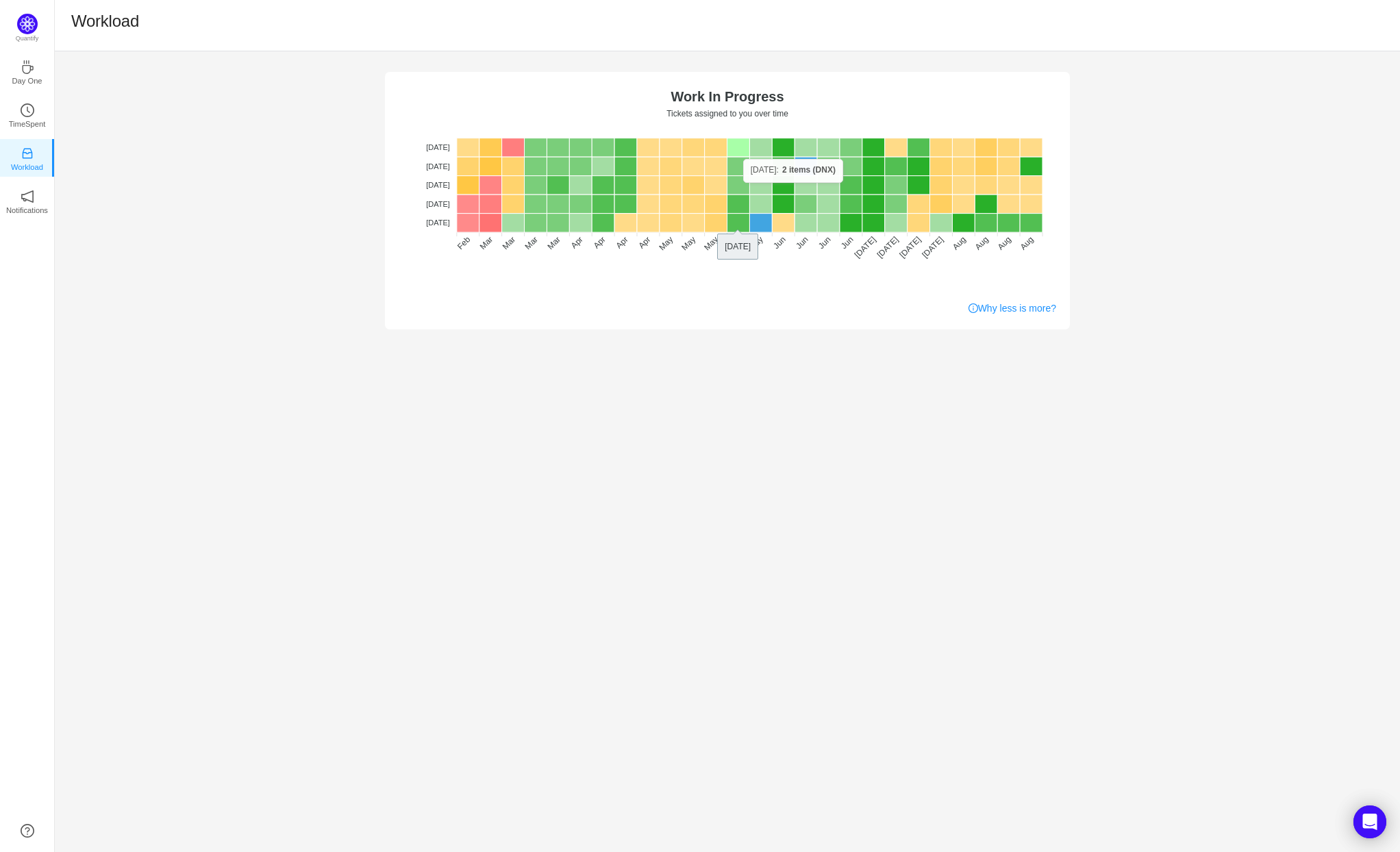
click at [742, 150] on rect at bounding box center [739, 147] width 23 height 19
click at [31, 26] on img at bounding box center [27, 23] width 20 height 20
click at [35, 73] on link "Day One" at bounding box center [27, 71] width 14 height 14
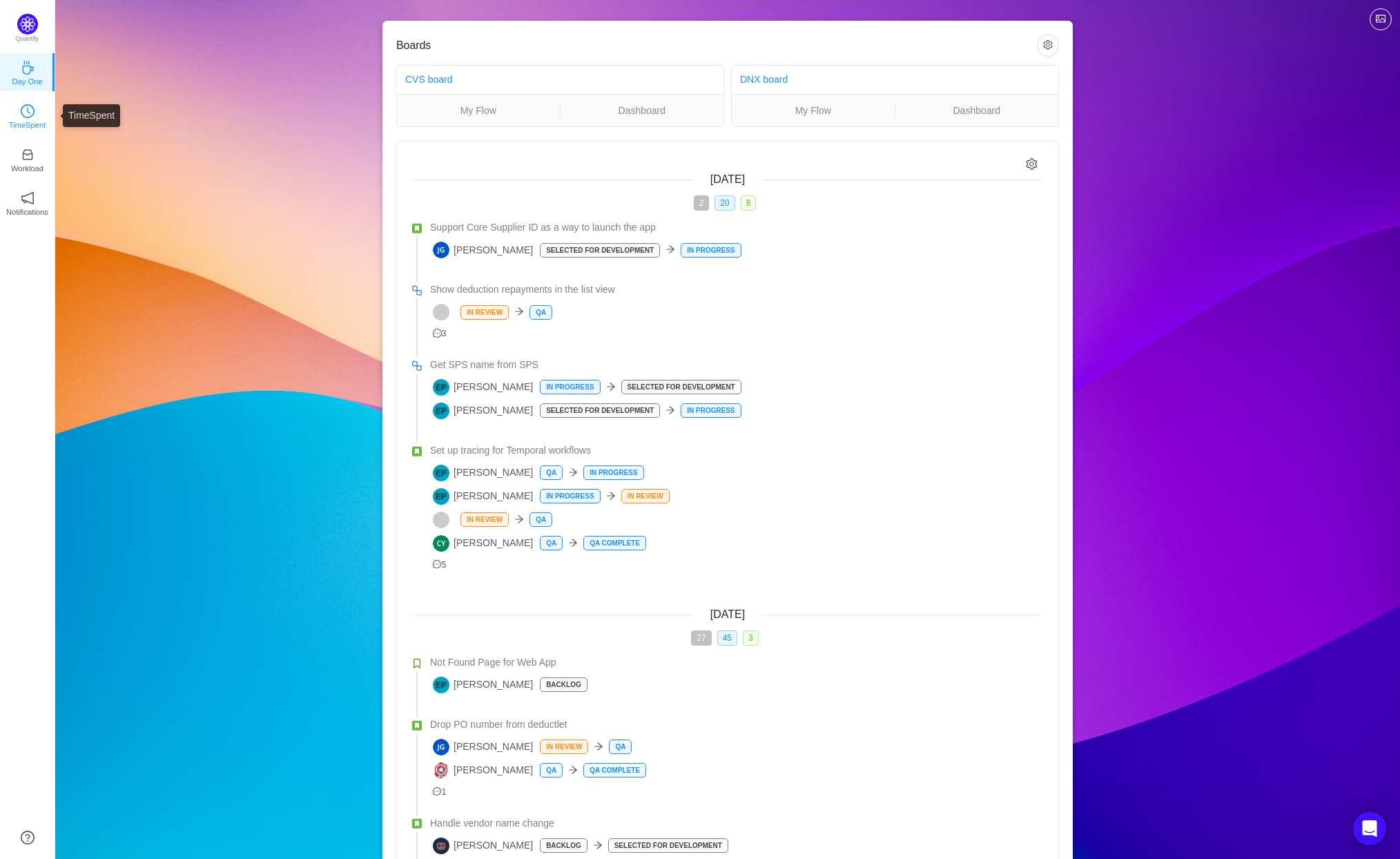
click at [35, 120] on p "TimeSpent" at bounding box center [27, 125] width 37 height 12
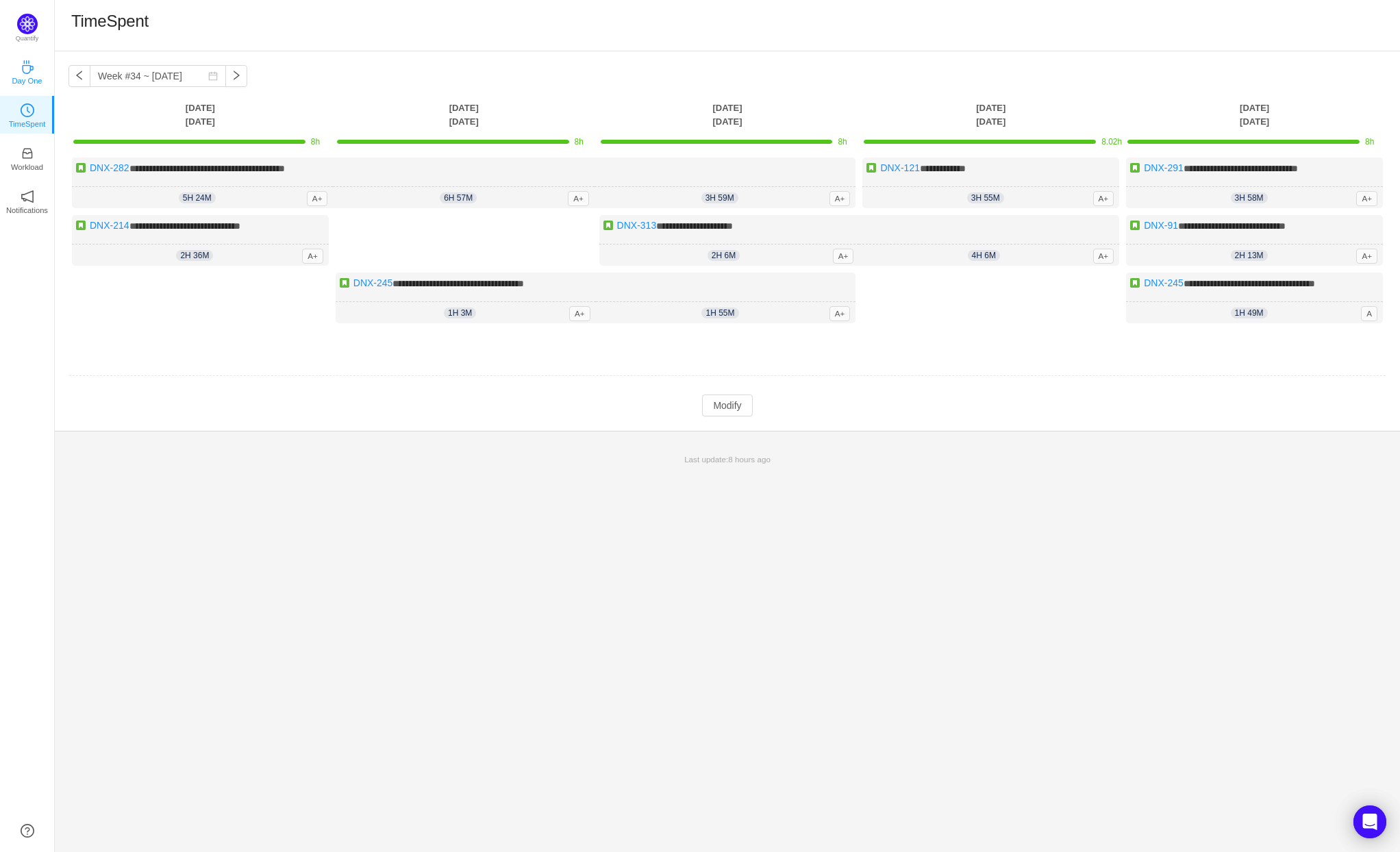
click at [26, 77] on p "Day One" at bounding box center [26, 80] width 30 height 12
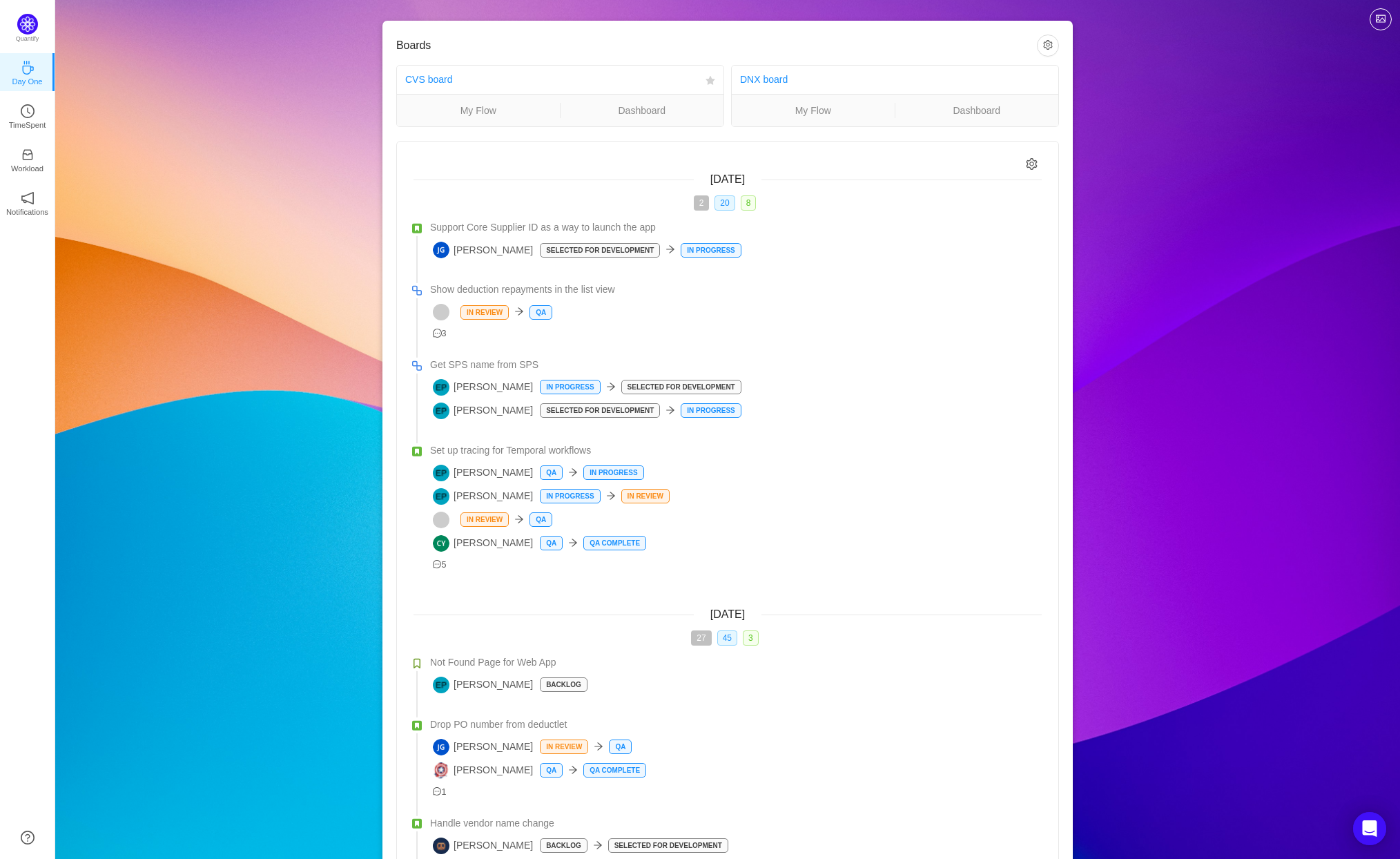
click at [454, 83] on div "CVS board" at bounding box center [553, 80] width 295 height 26
click at [428, 79] on link "CVS board" at bounding box center [429, 79] width 47 height 11
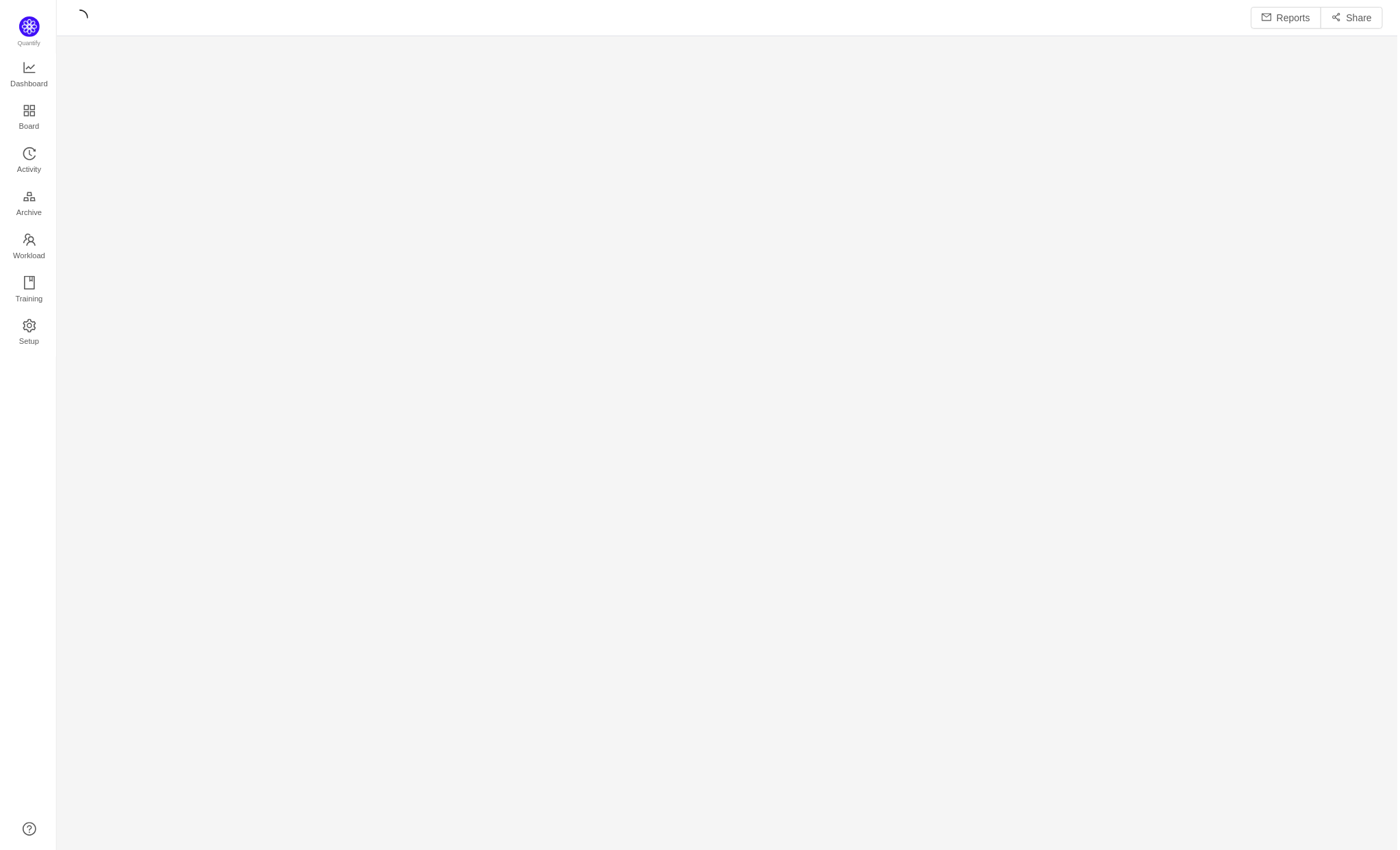
scroll to position [830, 1311]
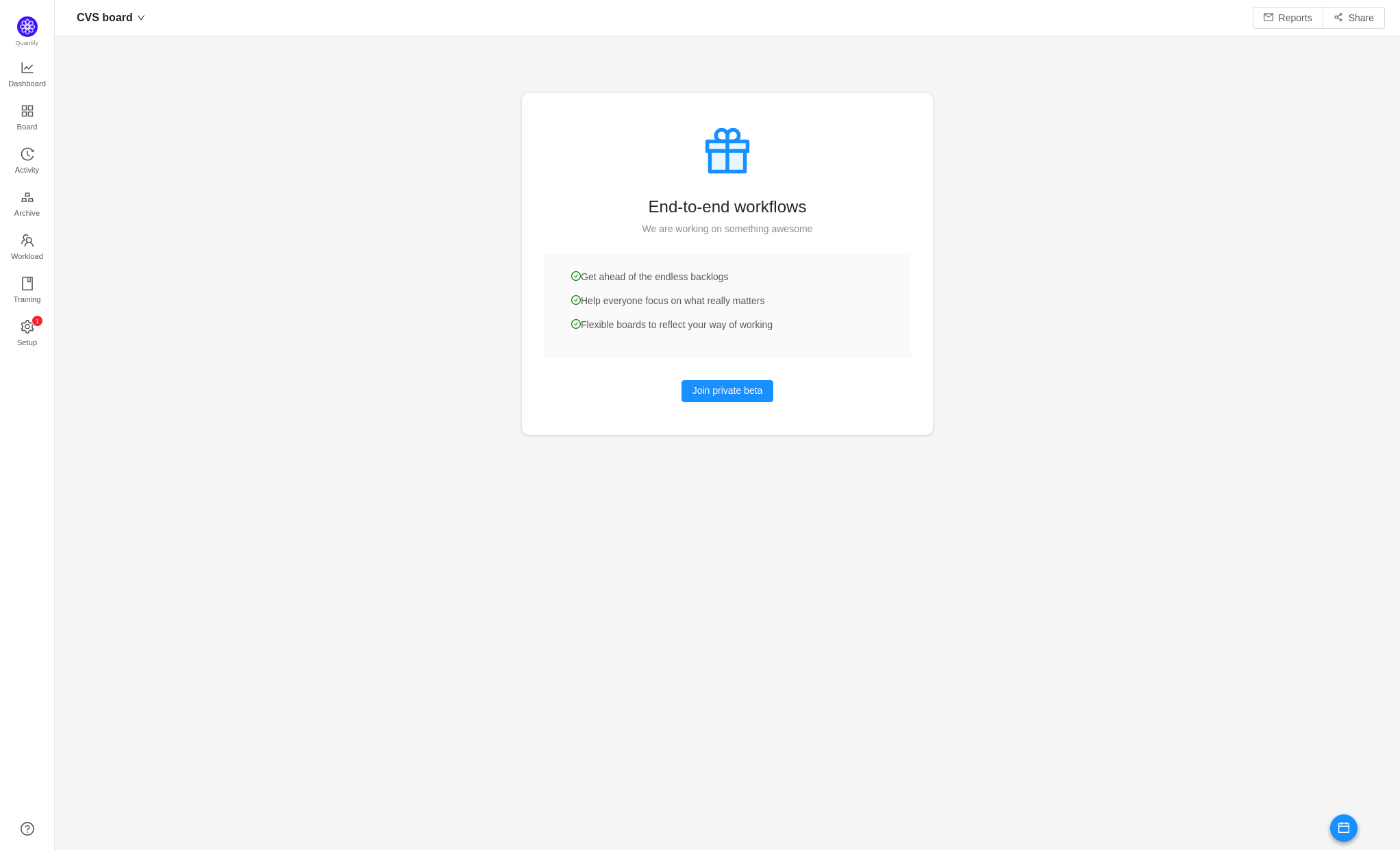
scroll to position [18, 18]
click at [30, 234] on link "Workload" at bounding box center [27, 247] width 14 height 27
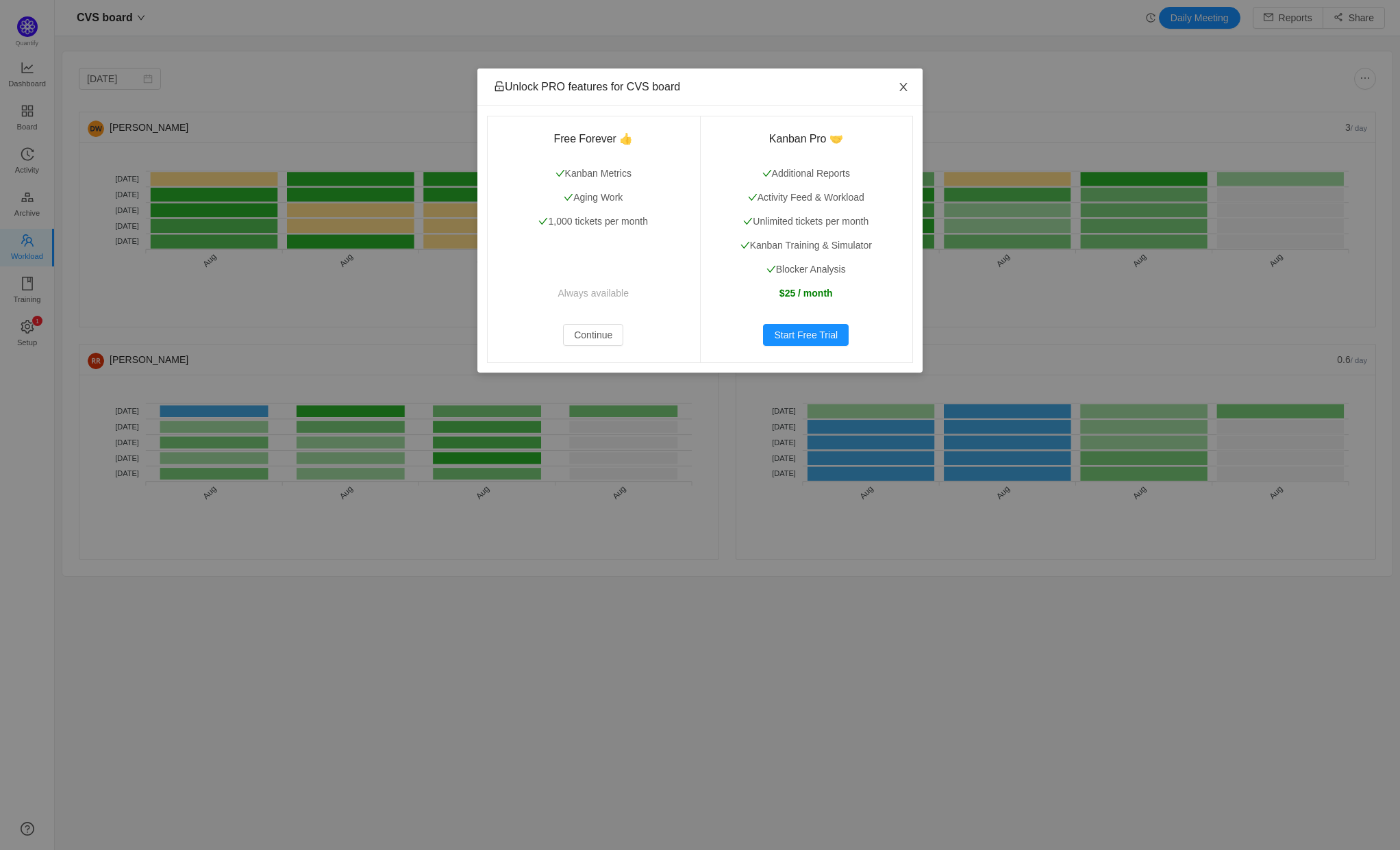
click at [900, 90] on icon "icon: close" at bounding box center [903, 87] width 11 height 11
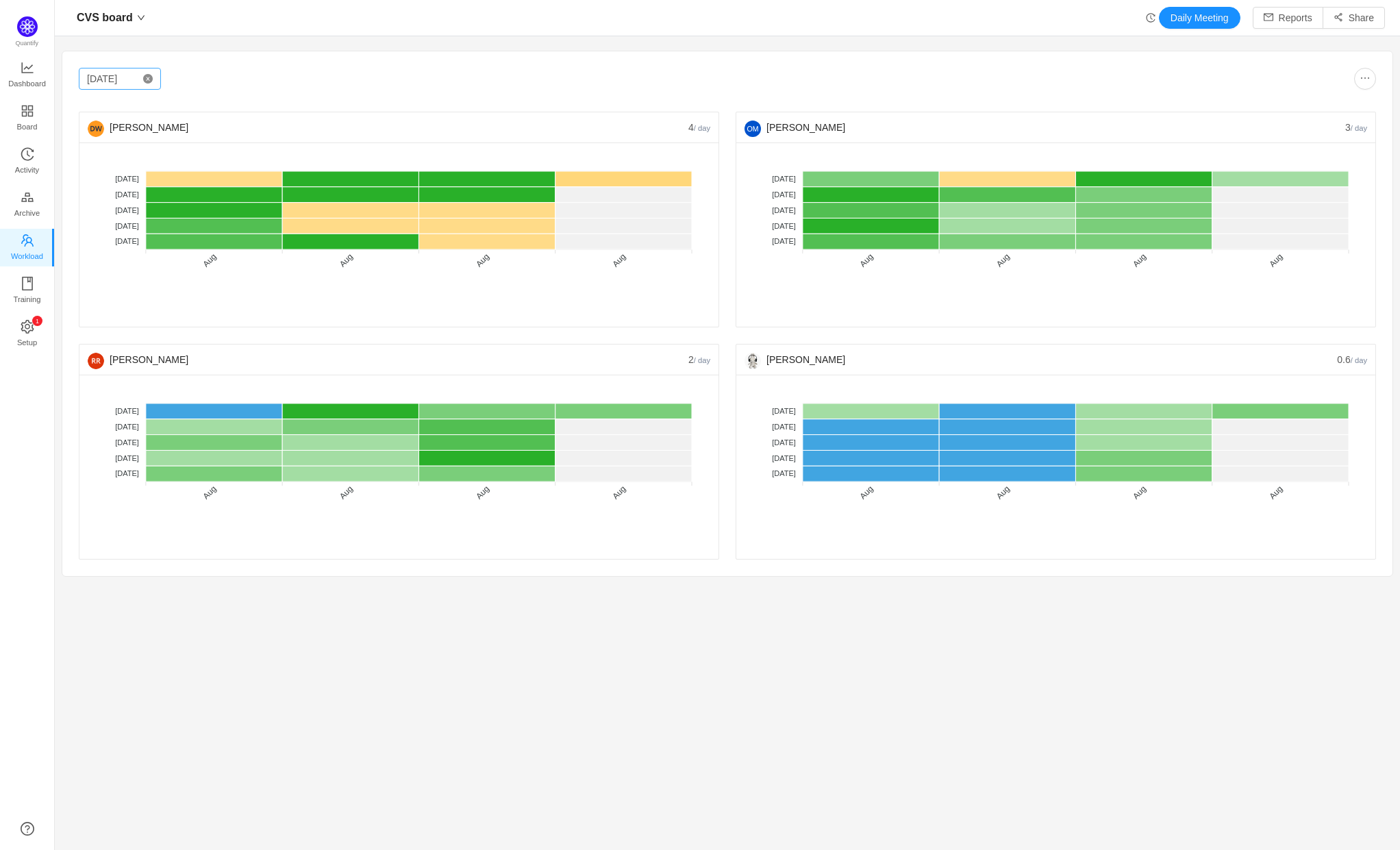
click at [145, 80] on icon "icon: close-circle" at bounding box center [147, 78] width 10 height 10
click at [109, 78] on input "[DATE]" at bounding box center [120, 78] width 82 height 22
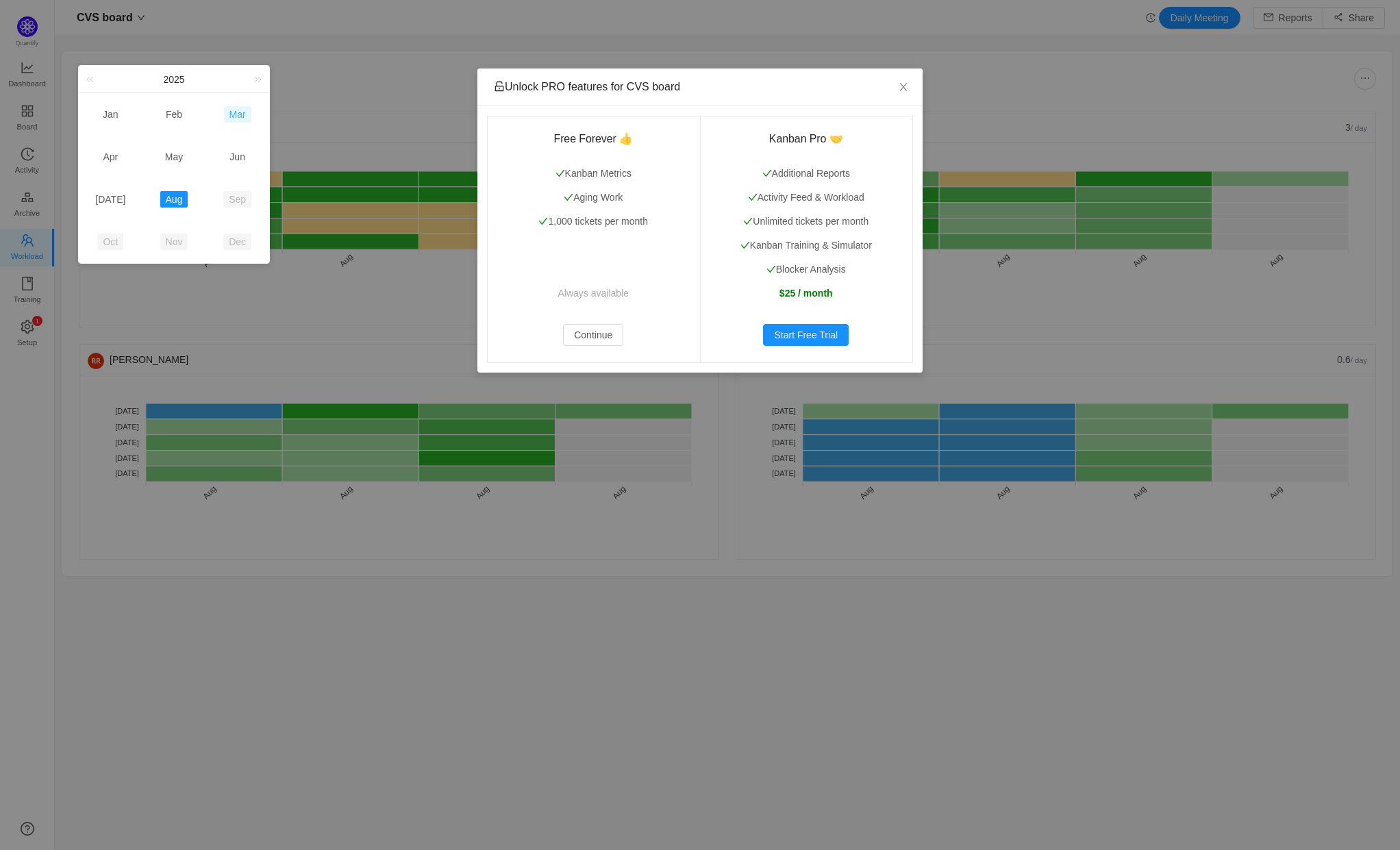
click at [245, 113] on link "Mar" at bounding box center [238, 114] width 27 height 17
type input "Mar 2025"
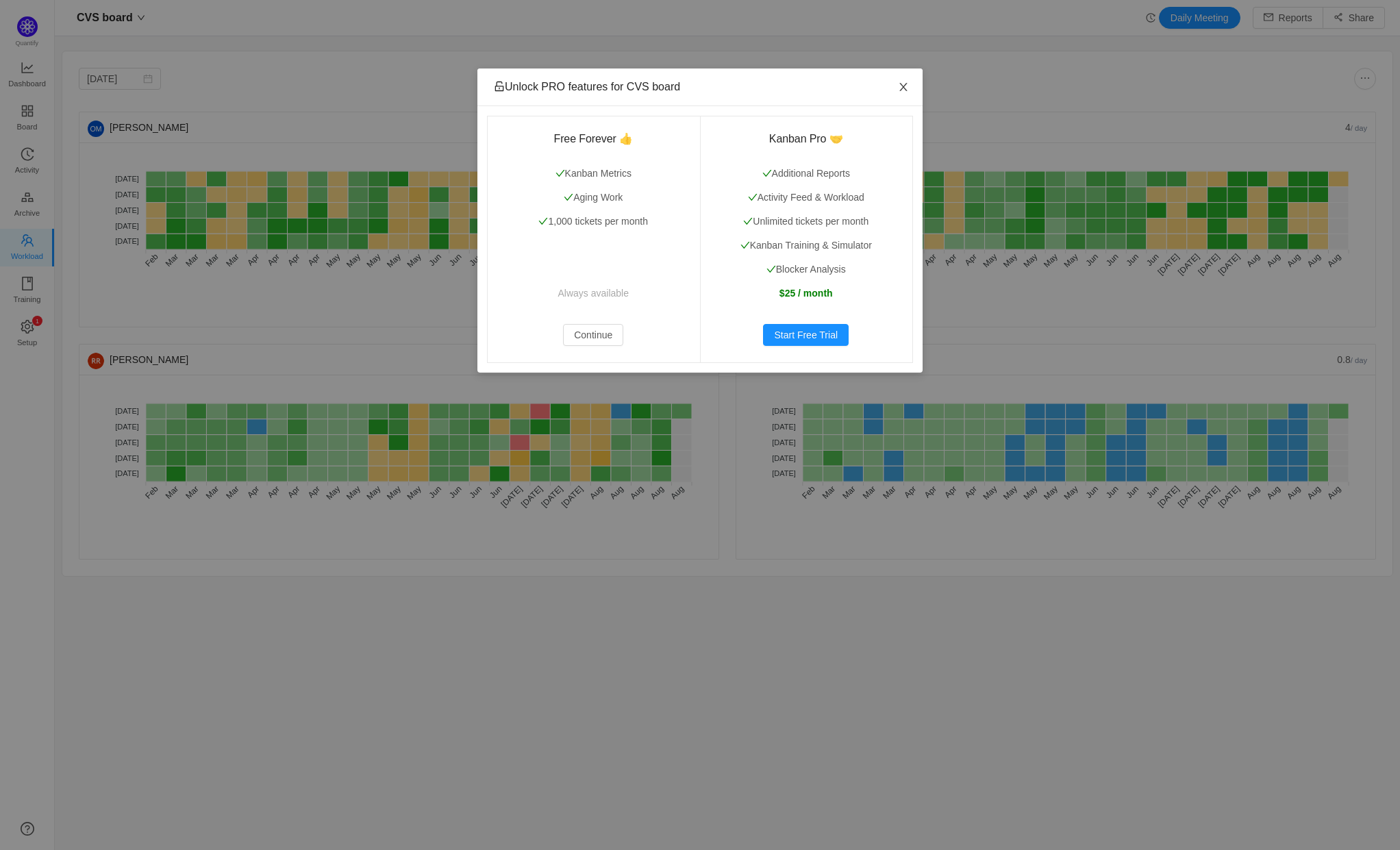
click at [913, 80] on span "Close" at bounding box center [903, 87] width 38 height 38
click at [894, 90] on span "Close" at bounding box center [903, 87] width 38 height 38
click at [898, 81] on span "Close" at bounding box center [903, 87] width 38 height 38
click at [901, 83] on icon "icon: close" at bounding box center [903, 87] width 11 height 11
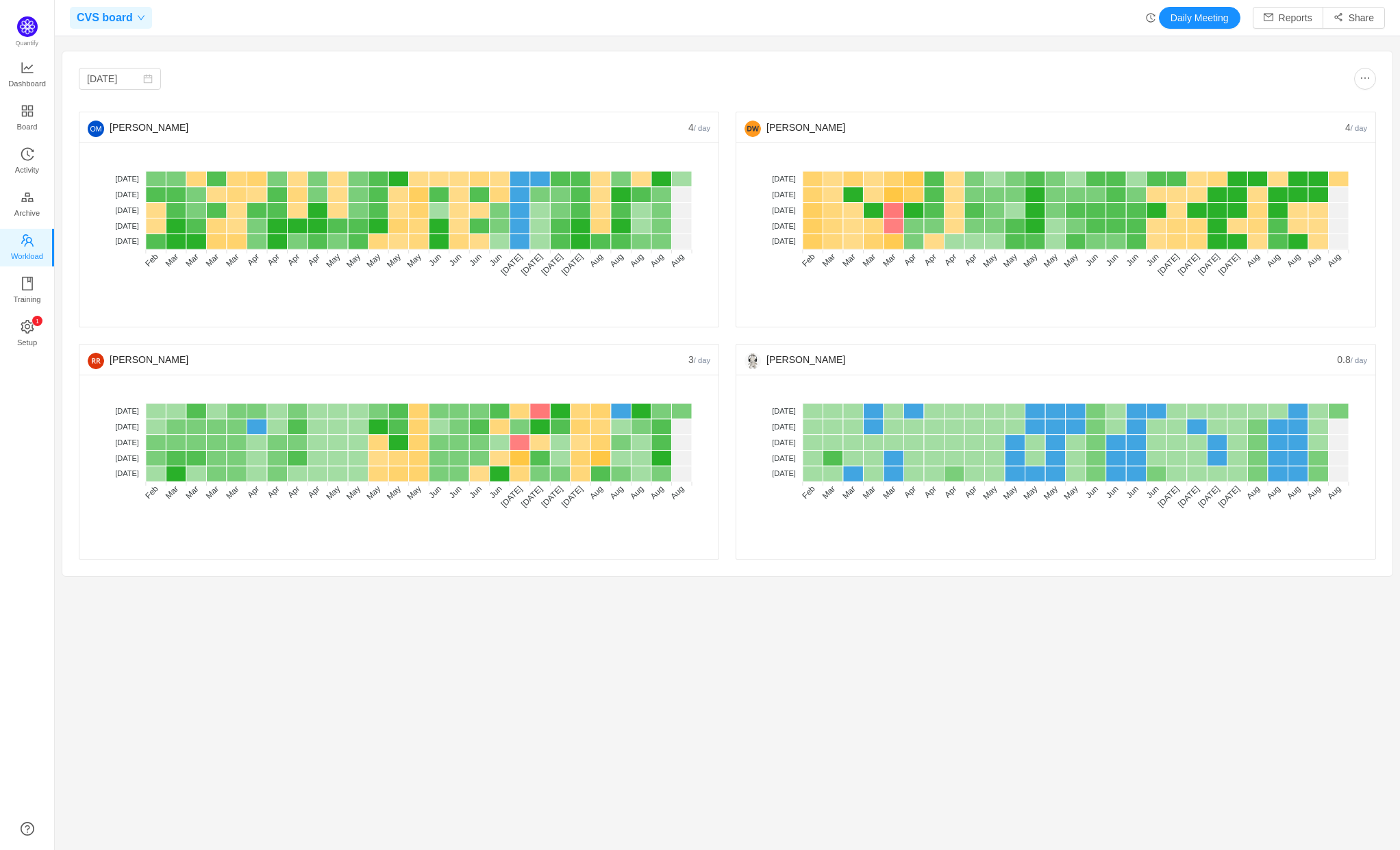
click at [110, 20] on span "CVS board" at bounding box center [105, 17] width 56 height 22
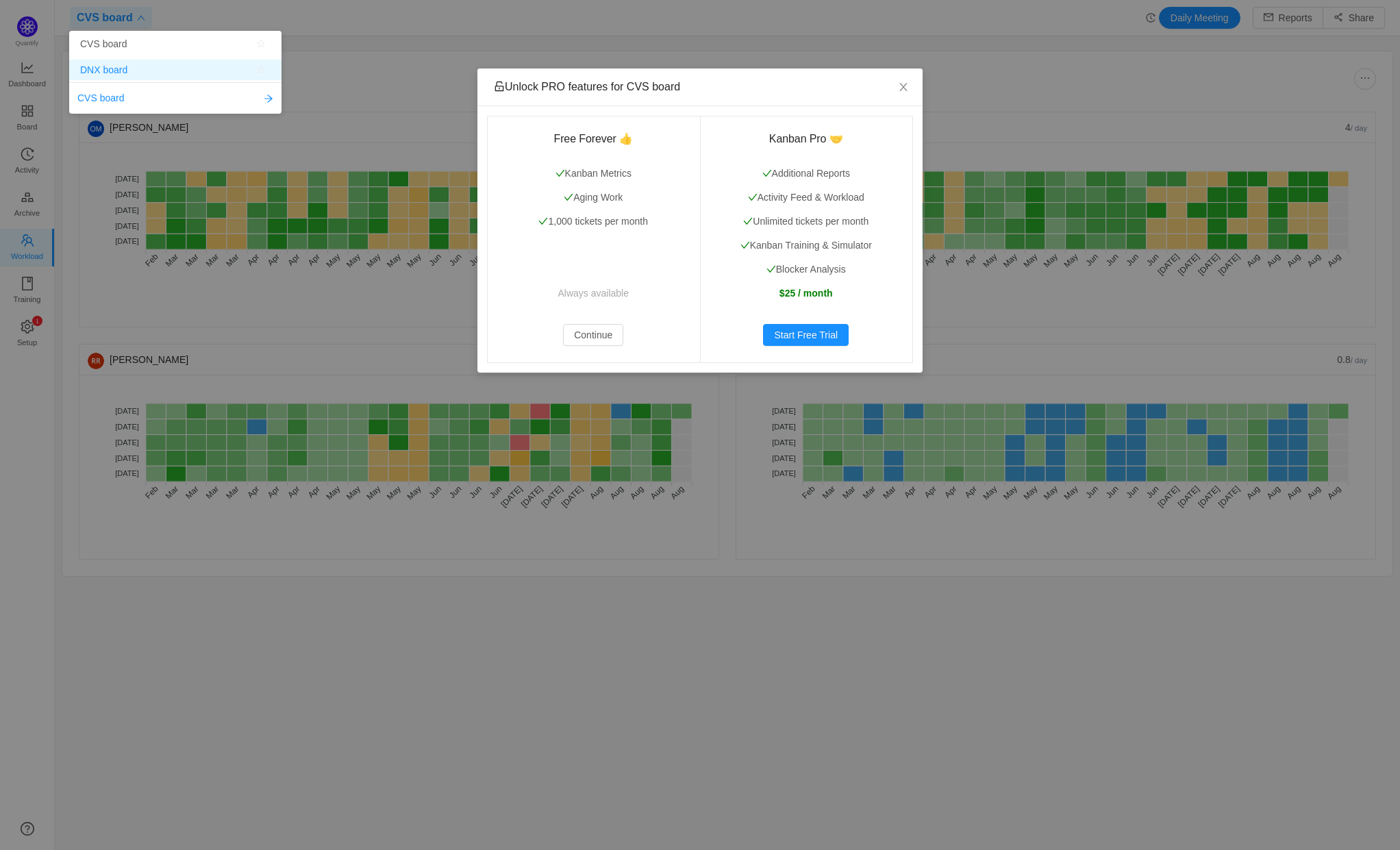
click at [143, 63] on span "DNX board" at bounding box center [175, 69] width 190 height 20
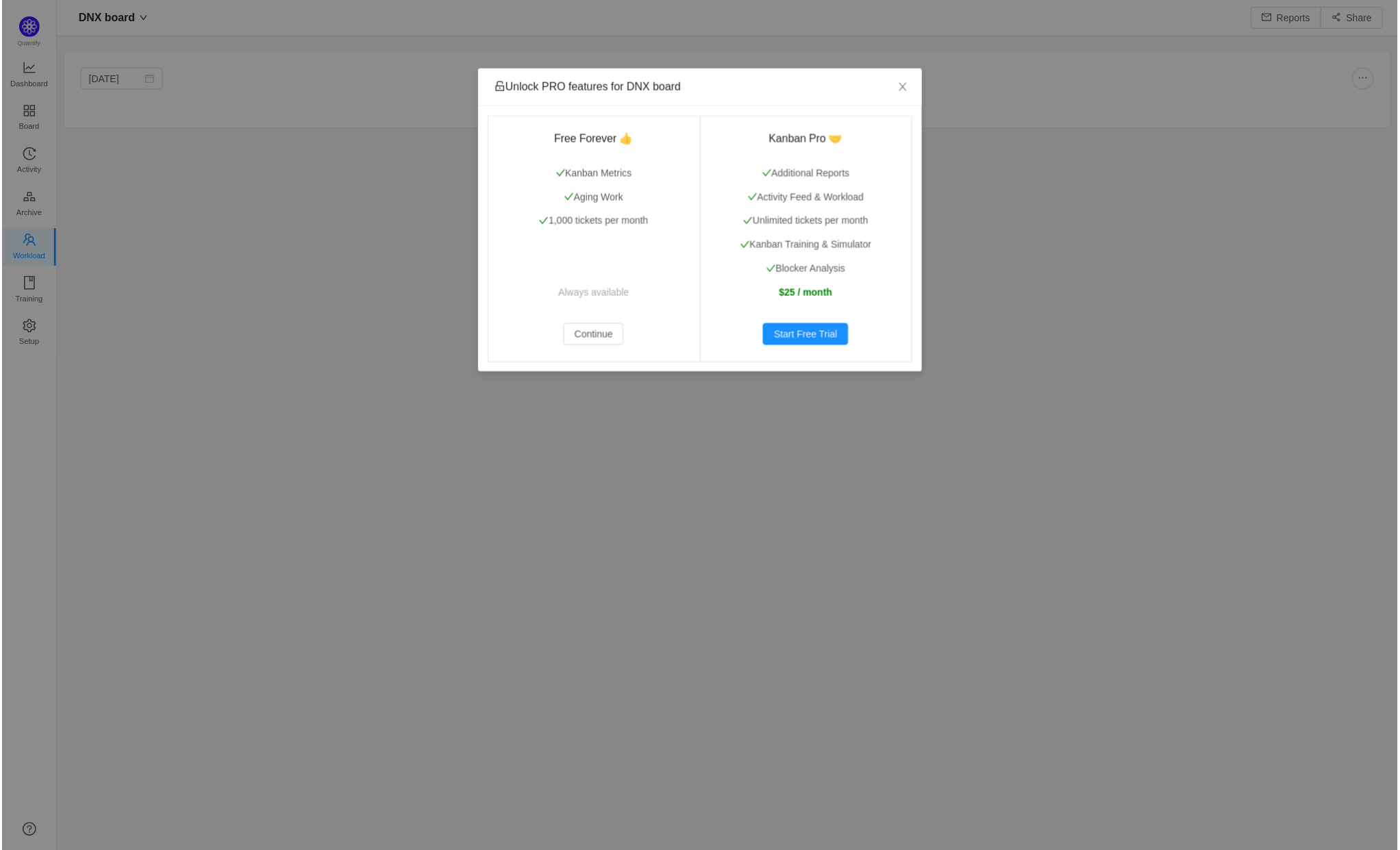
scroll to position [830, 1311]
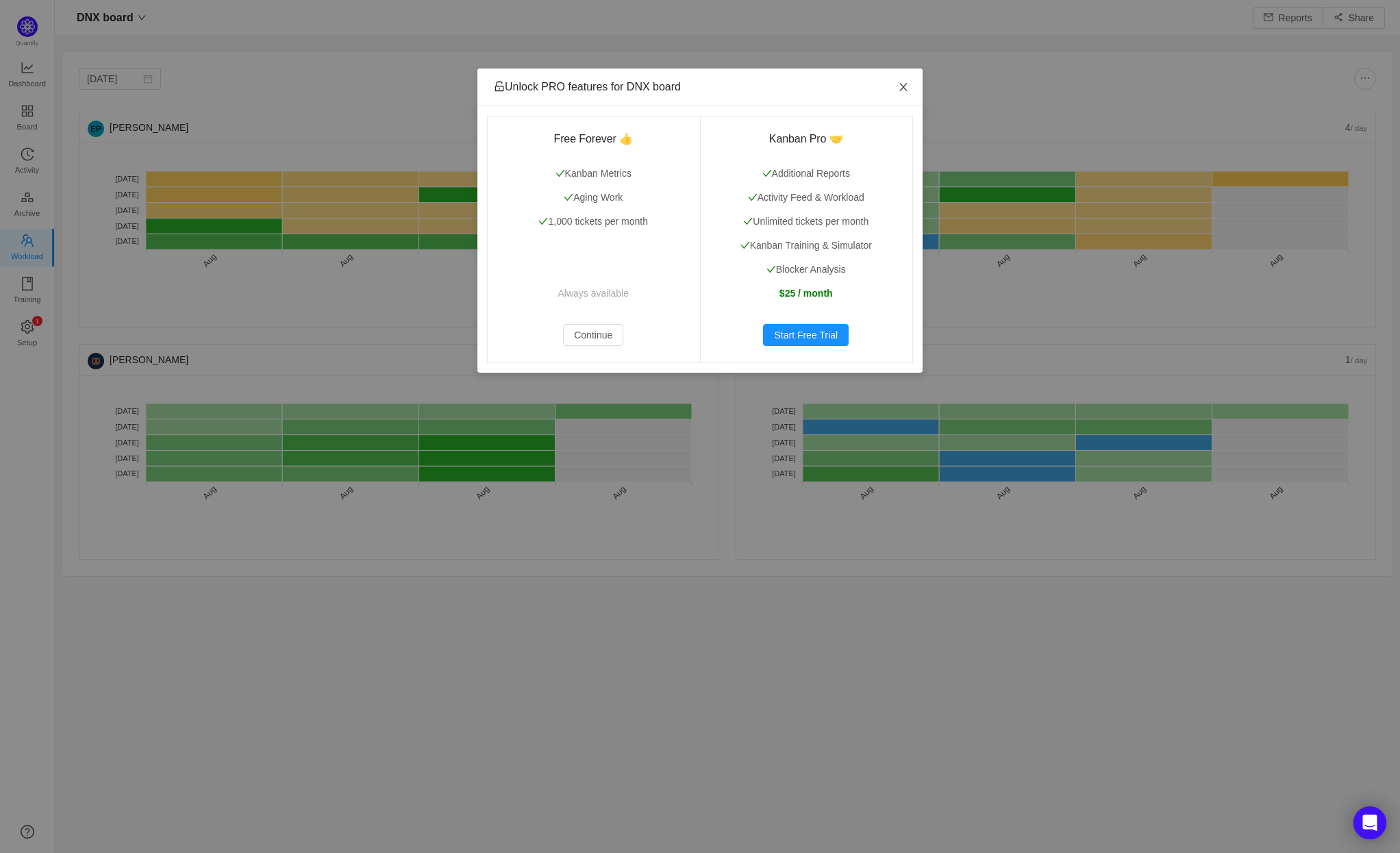
click at [900, 80] on span "Close" at bounding box center [903, 87] width 38 height 38
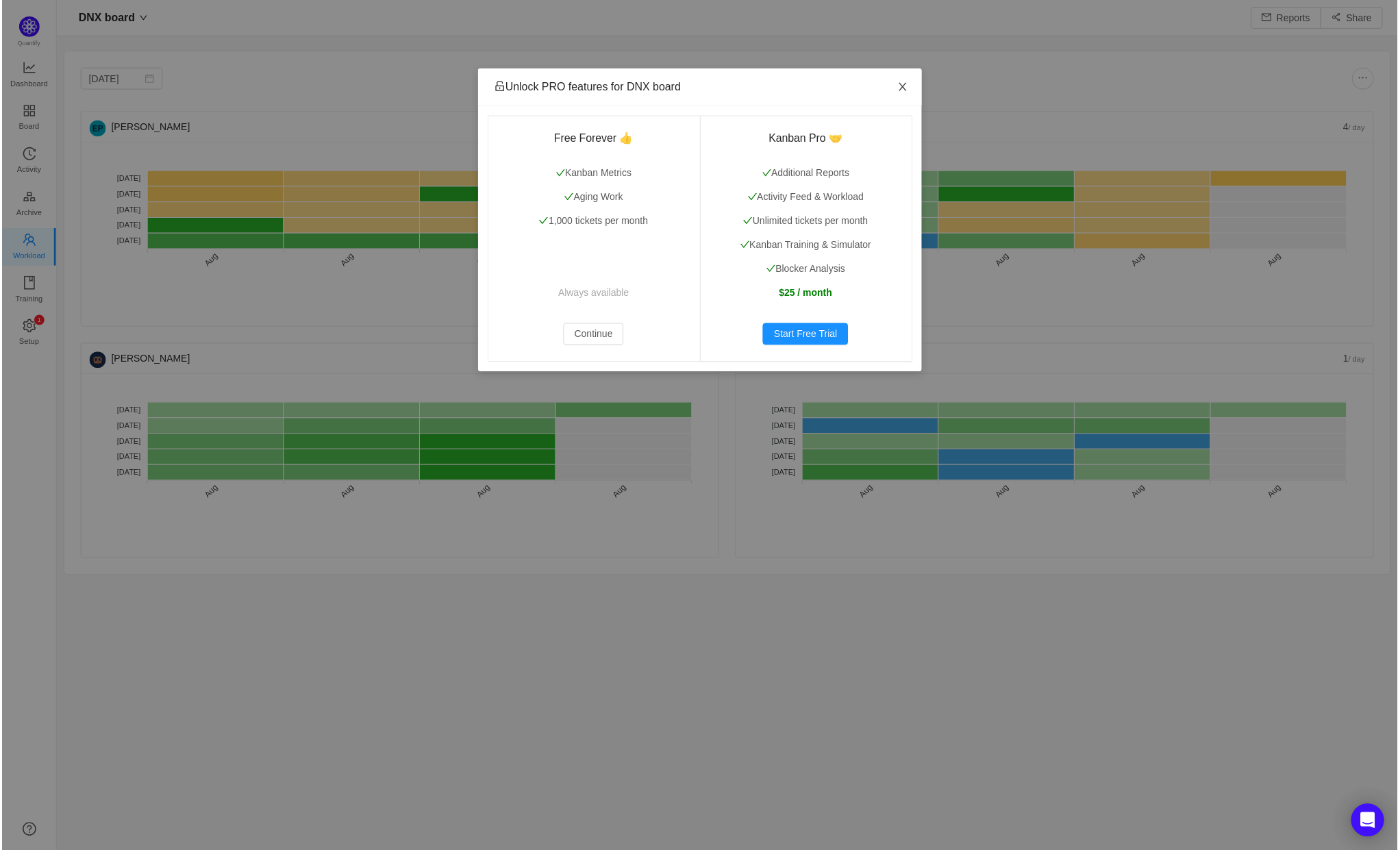
scroll to position [18, 18]
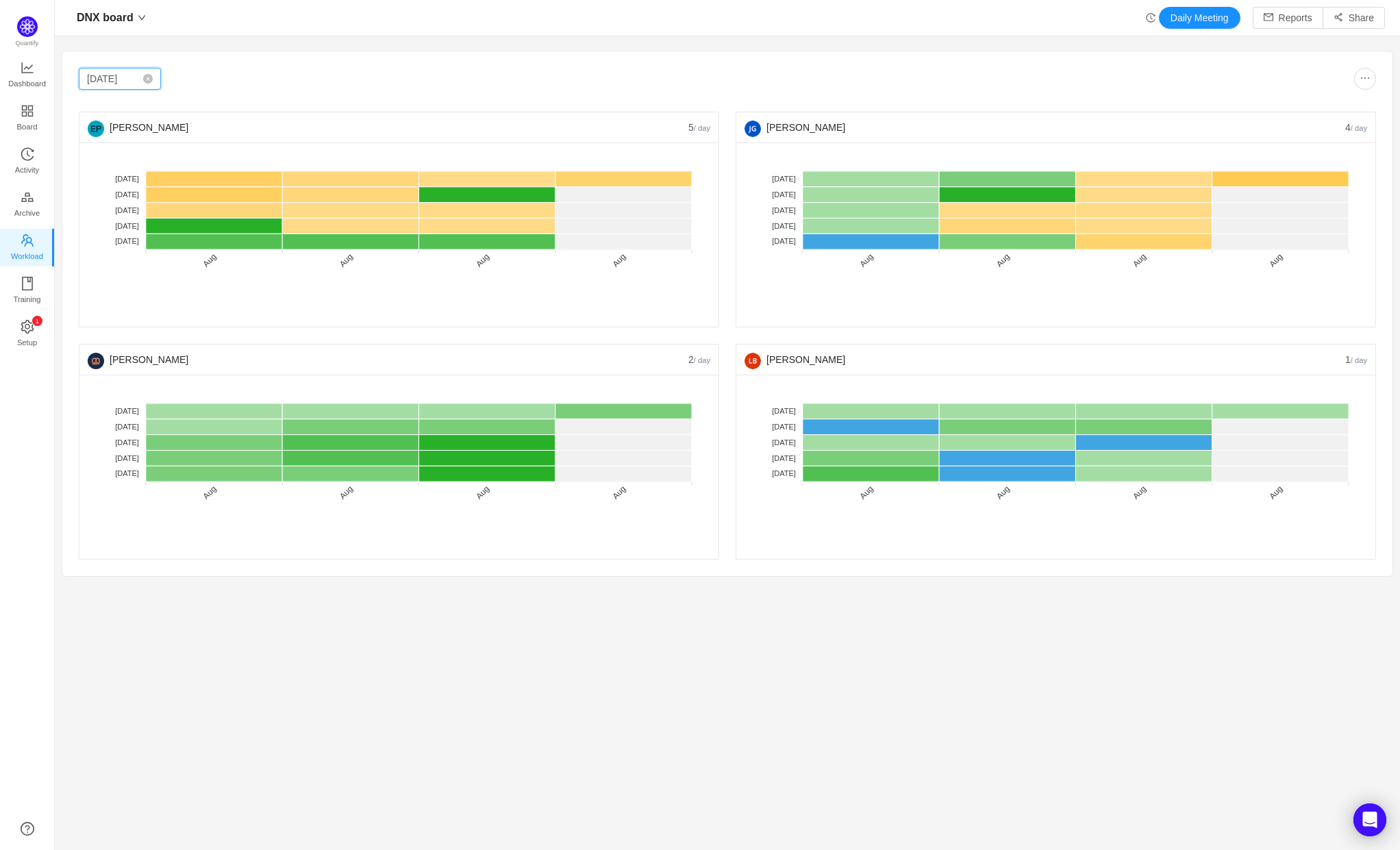
click at [83, 73] on input "[DATE]" at bounding box center [120, 78] width 82 height 22
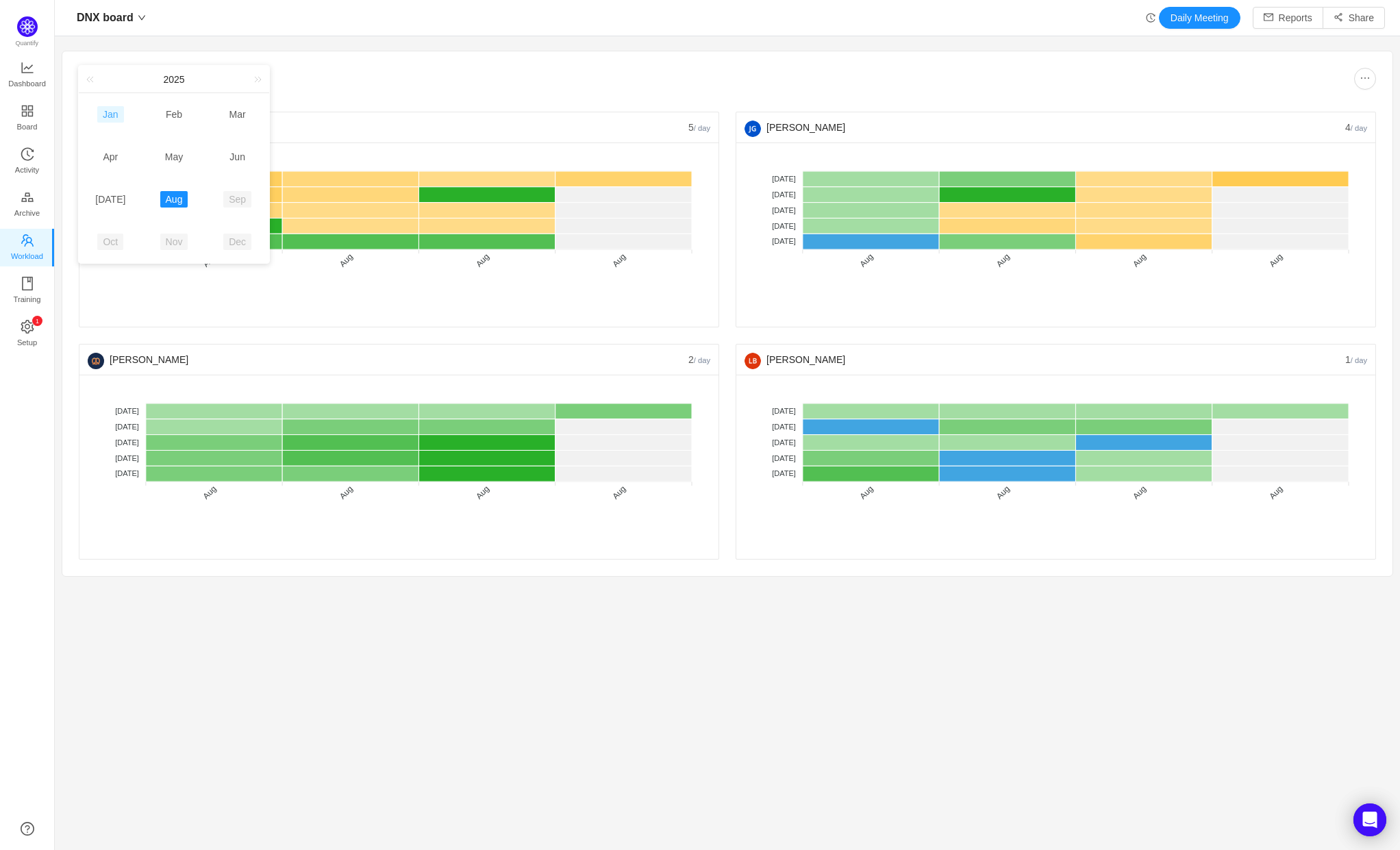
click at [117, 111] on link "Jan" at bounding box center [111, 114] width 27 height 17
type input "[DATE]"
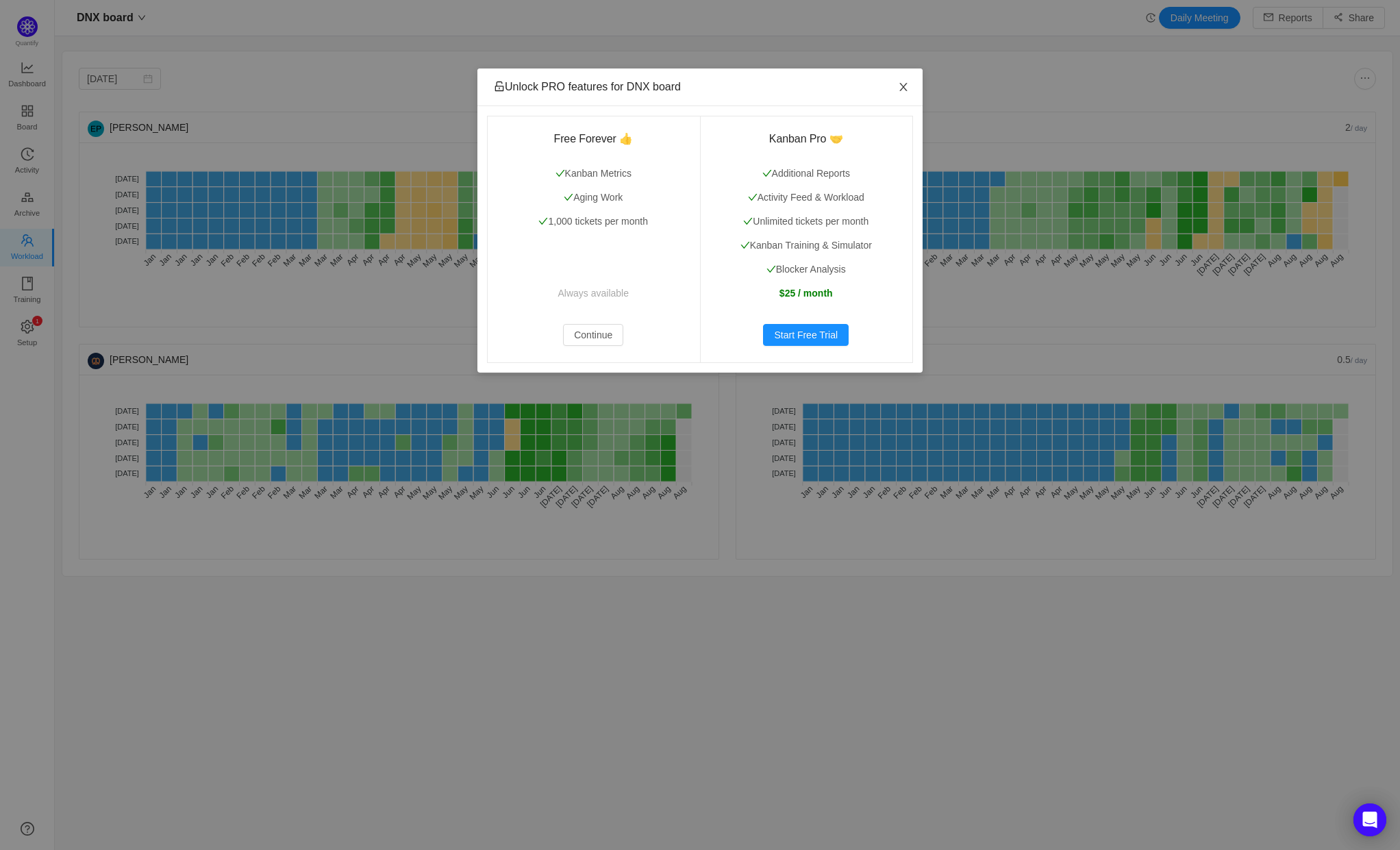
click at [913, 83] on span "Close" at bounding box center [903, 87] width 38 height 38
click at [910, 90] on span "Close" at bounding box center [903, 87] width 38 height 38
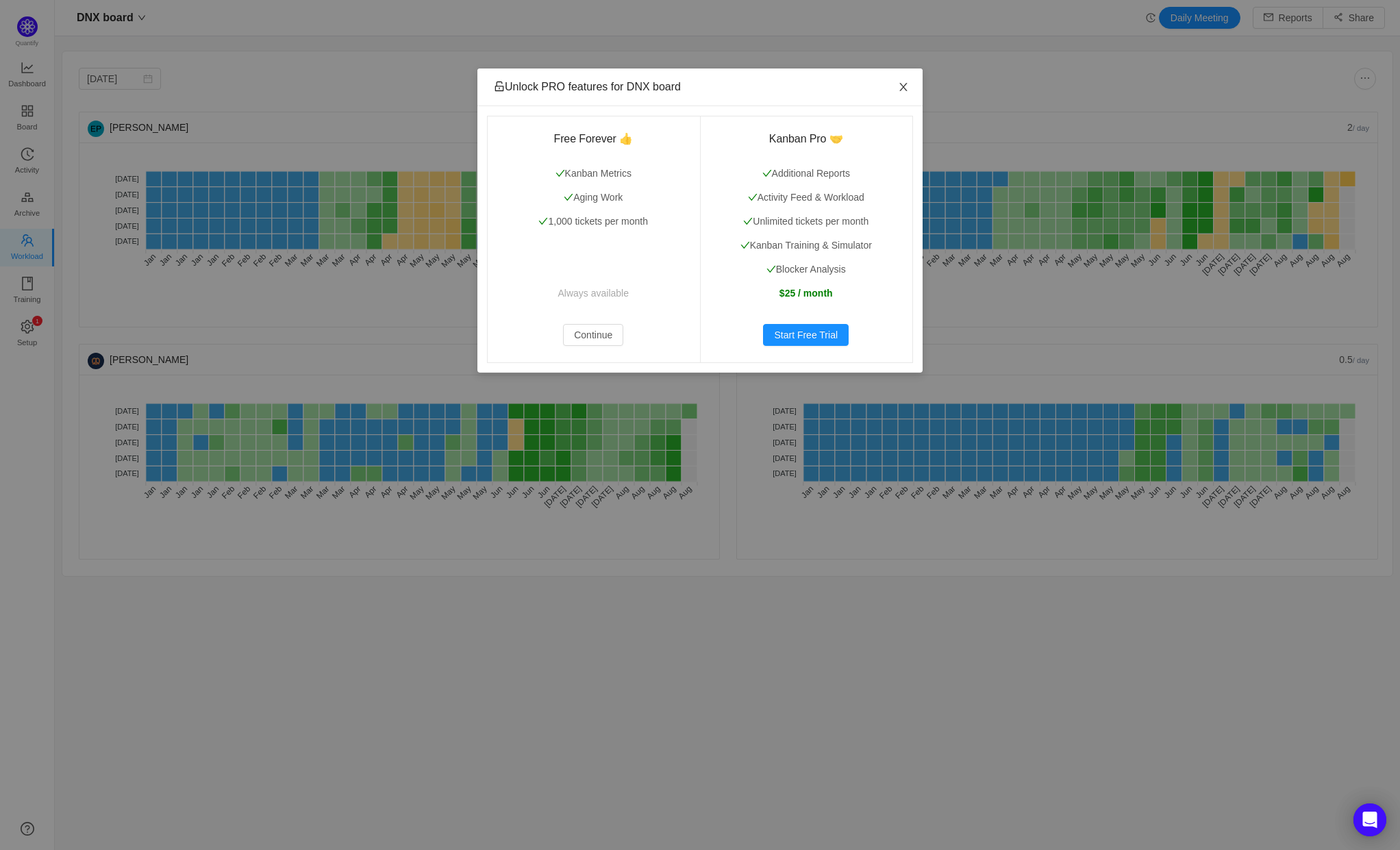
click at [903, 88] on icon "icon: close" at bounding box center [903, 87] width 8 height 8
